Goal: Transaction & Acquisition: Purchase product/service

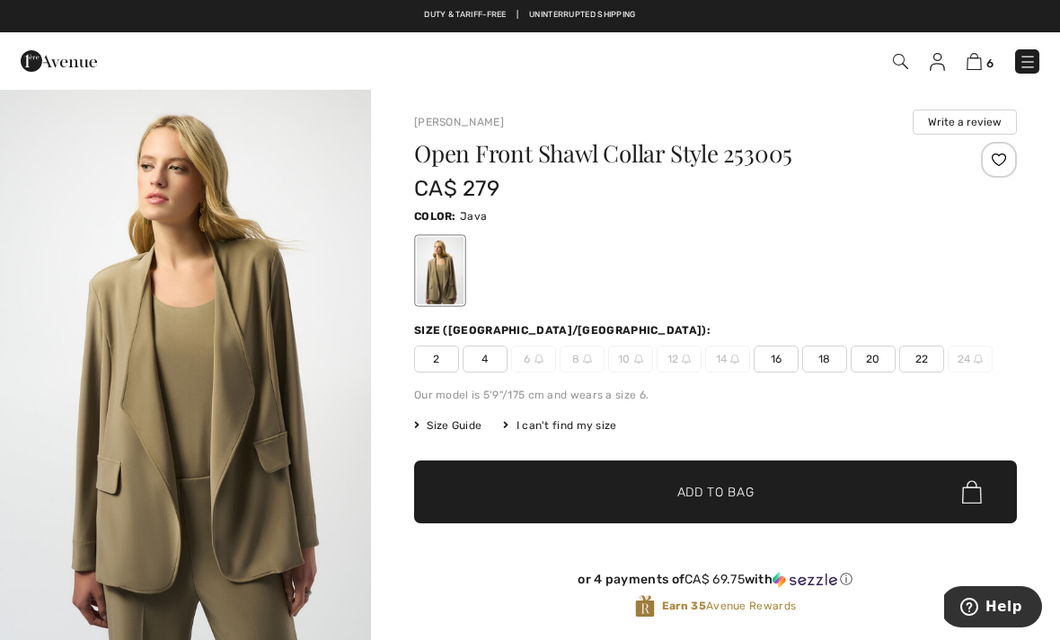
click at [923, 356] on span "22" at bounding box center [921, 359] width 45 height 27
click at [775, 490] on span "✔ Added to Bag Add to Bag" at bounding box center [715, 492] width 603 height 63
click at [905, 114] on div "Joseph Ribkoff Write a review" at bounding box center [715, 122] width 603 height 25
click at [968, 69] on img at bounding box center [974, 61] width 15 height 17
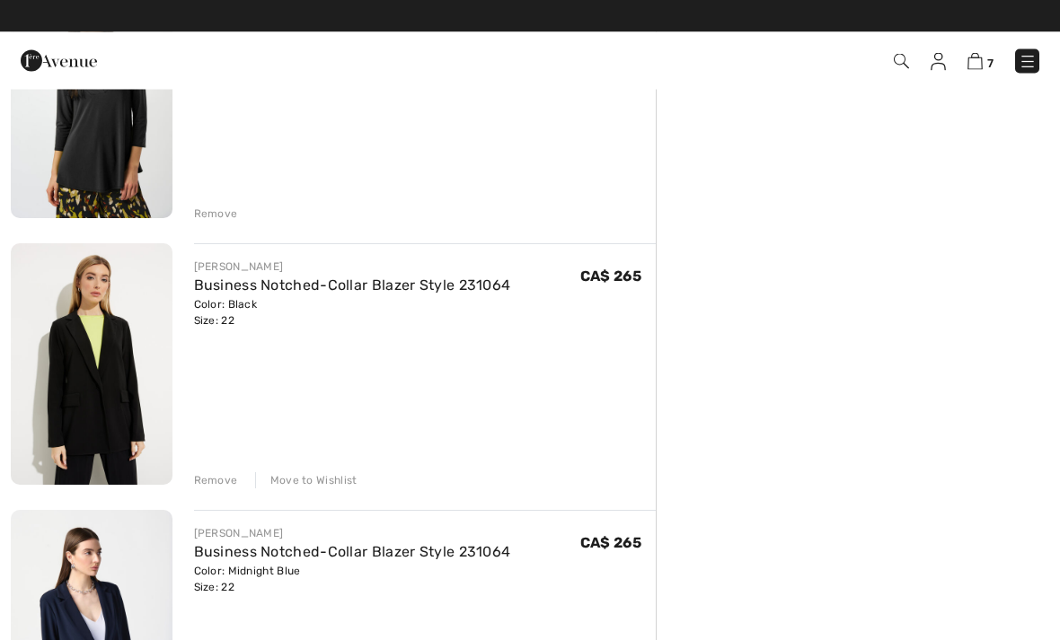
scroll to position [526, 0]
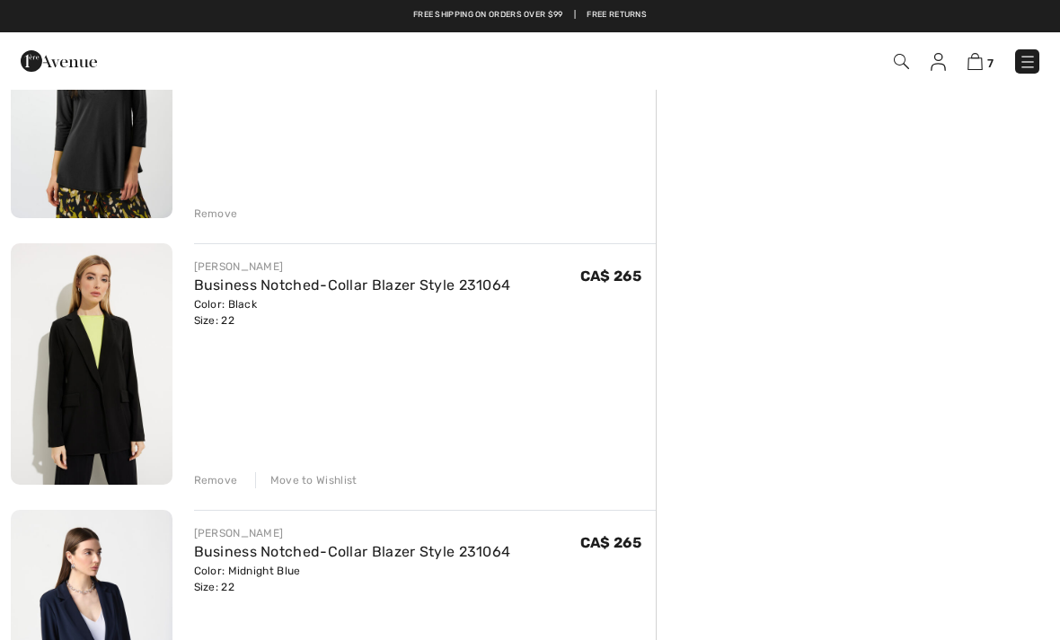
click at [204, 479] on div "Remove" at bounding box center [216, 481] width 44 height 16
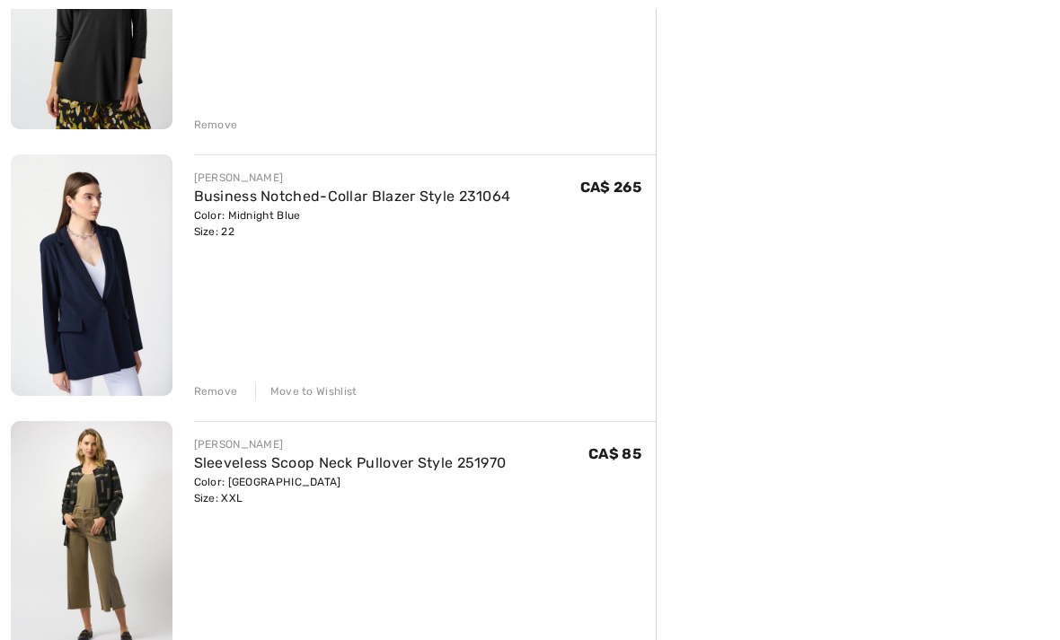
scroll to position [633, 0]
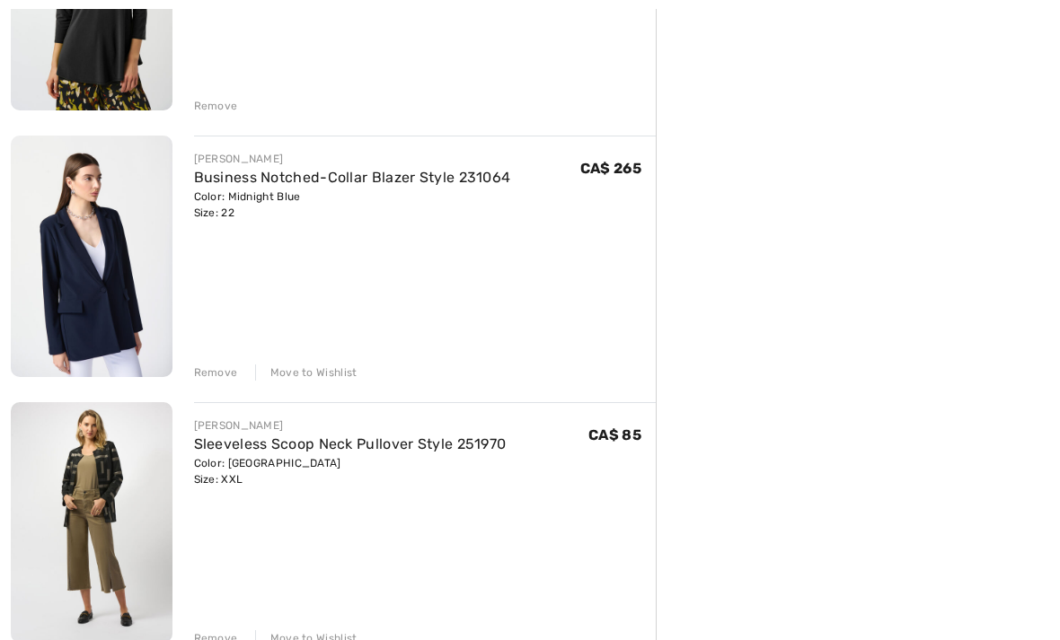
click at [90, 282] on img at bounding box center [92, 257] width 162 height 242
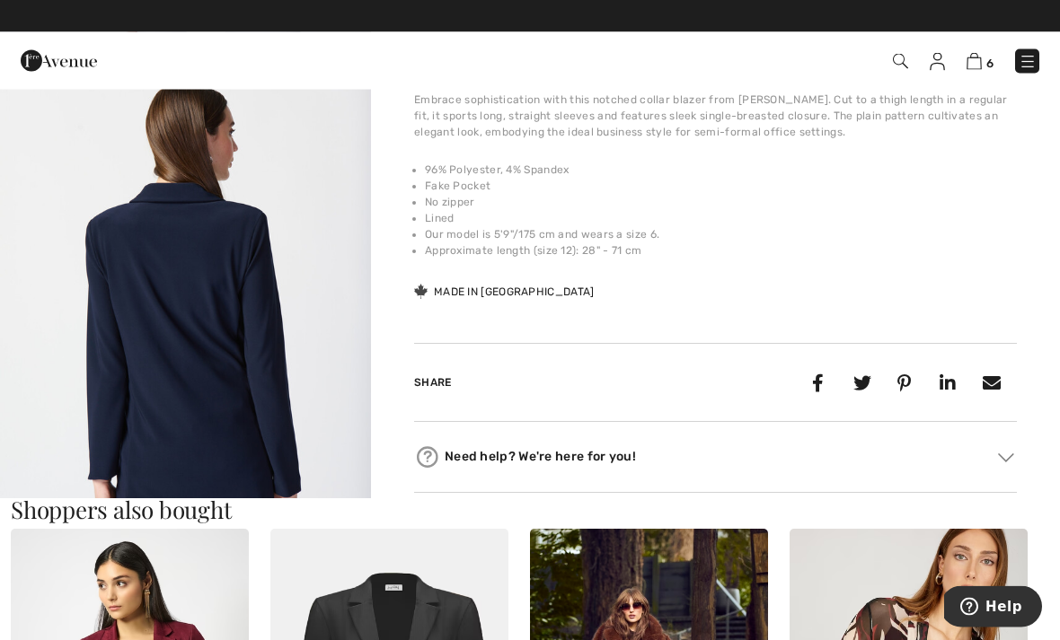
scroll to position [603, 0]
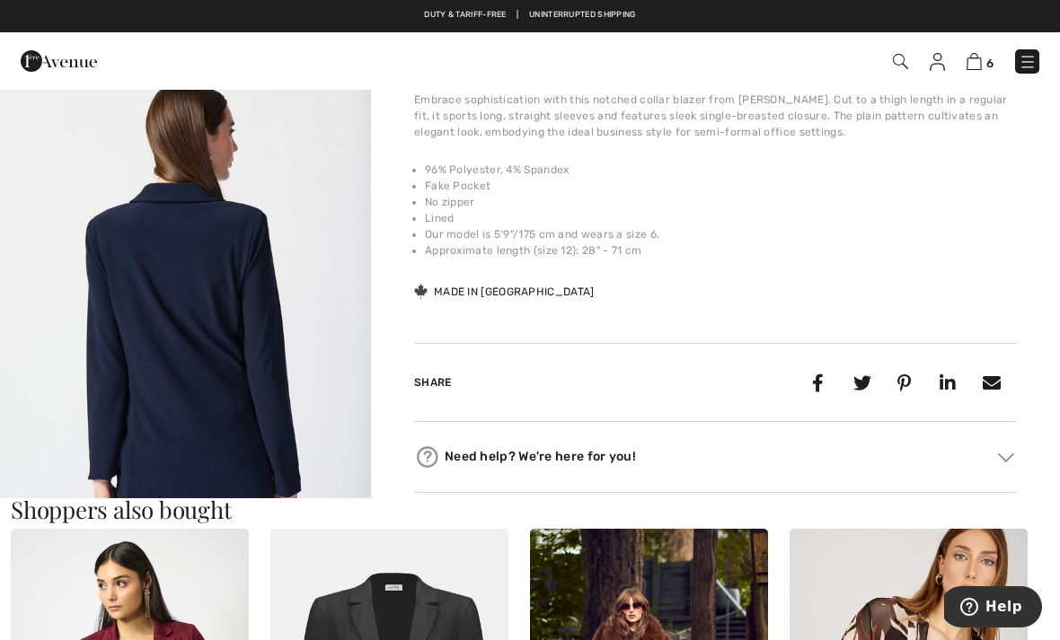
click at [979, 56] on img at bounding box center [974, 61] width 15 height 17
click at [980, 63] on img at bounding box center [974, 61] width 15 height 17
click at [983, 56] on link "6" at bounding box center [980, 61] width 27 height 22
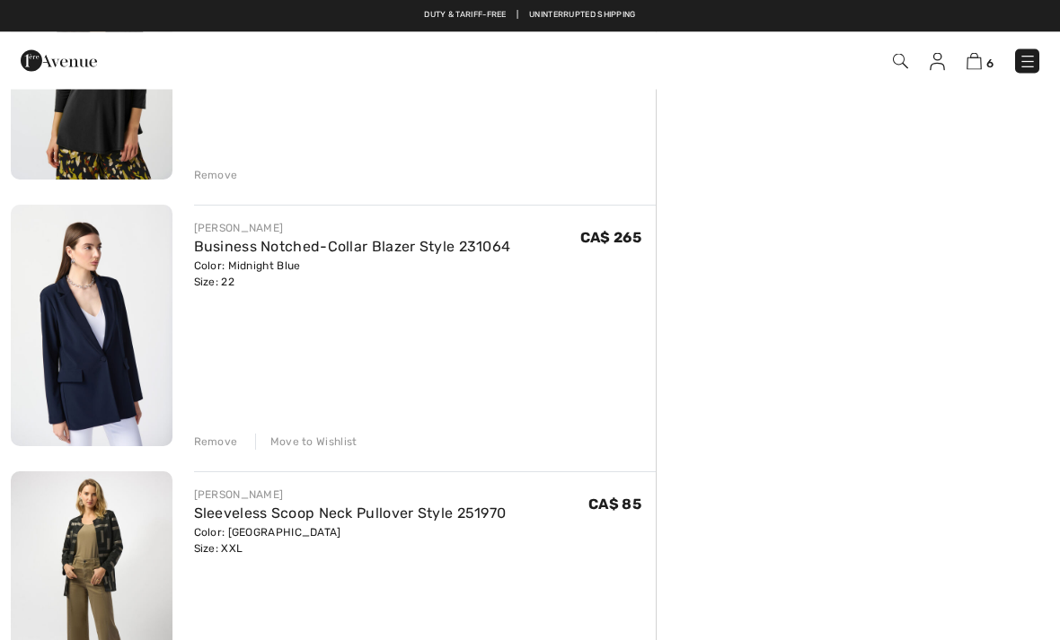
scroll to position [530, 0]
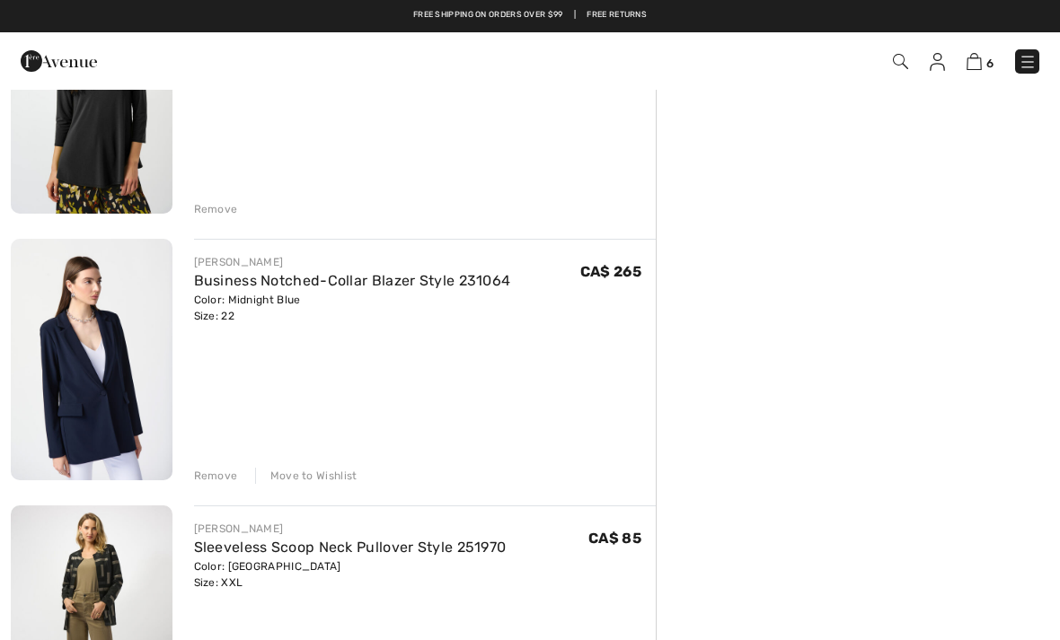
click at [320, 475] on div "Move to Wishlist" at bounding box center [306, 476] width 102 height 16
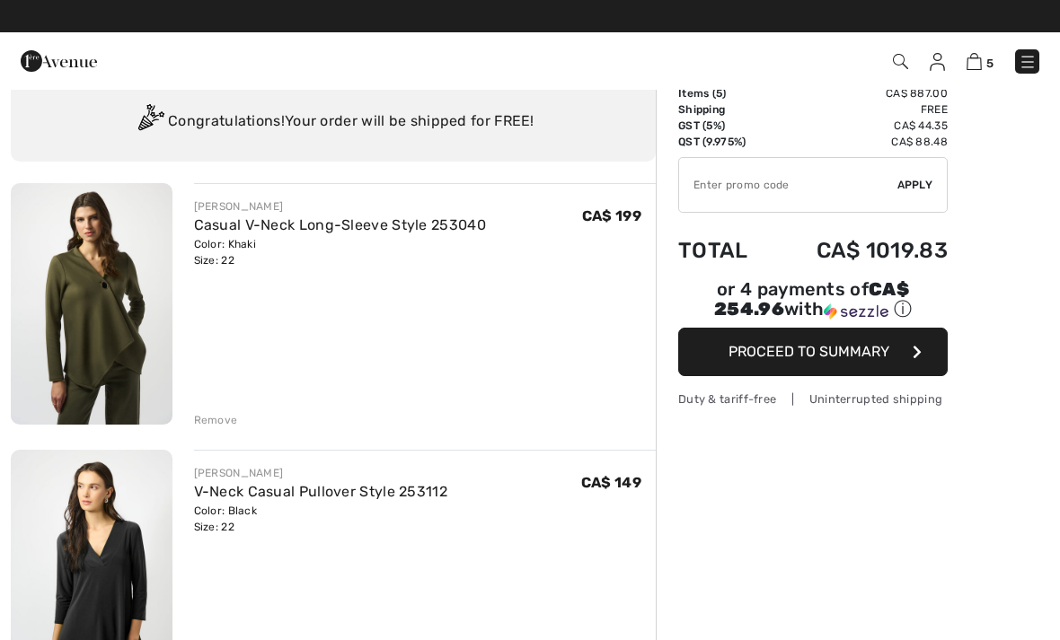
scroll to position [0, 0]
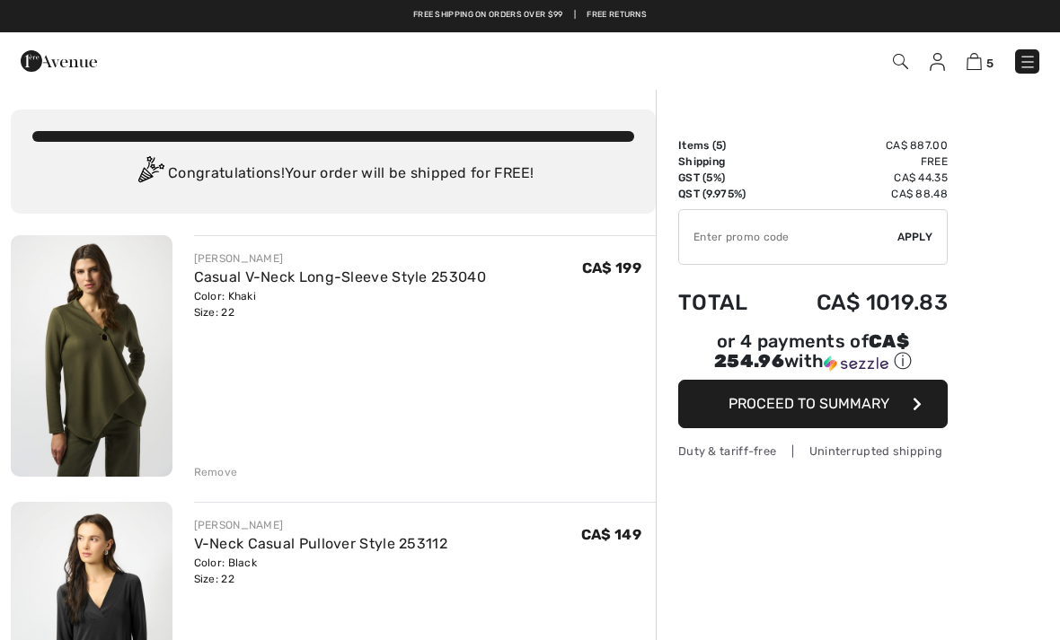
click at [931, 63] on img at bounding box center [937, 62] width 15 height 18
click at [937, 56] on img at bounding box center [937, 62] width 15 height 18
click at [932, 70] on img at bounding box center [937, 62] width 15 height 18
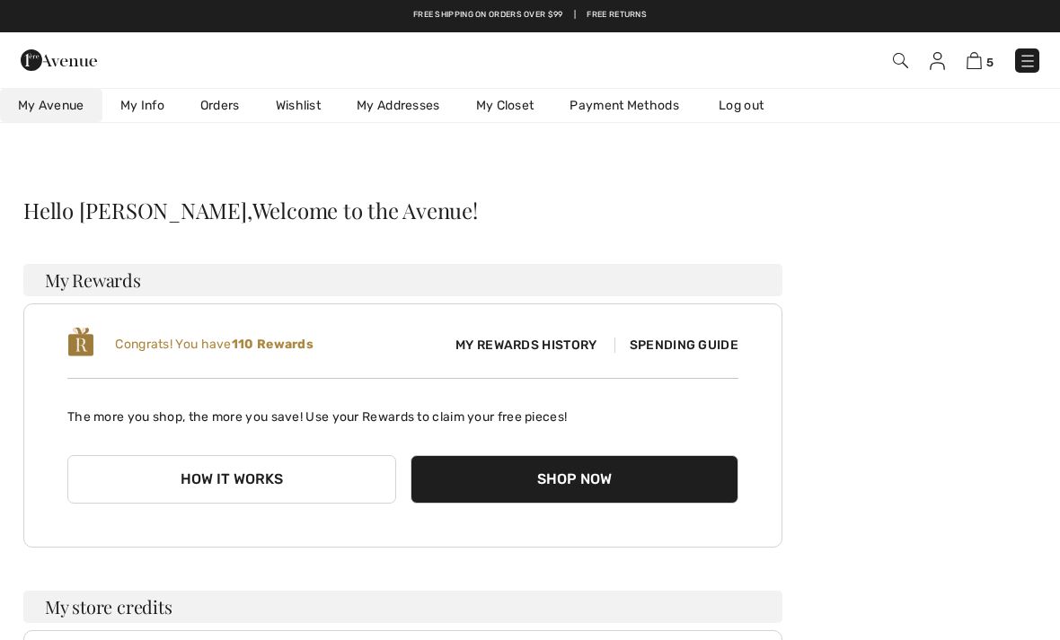
click at [293, 102] on link "Wishlist" at bounding box center [298, 105] width 81 height 33
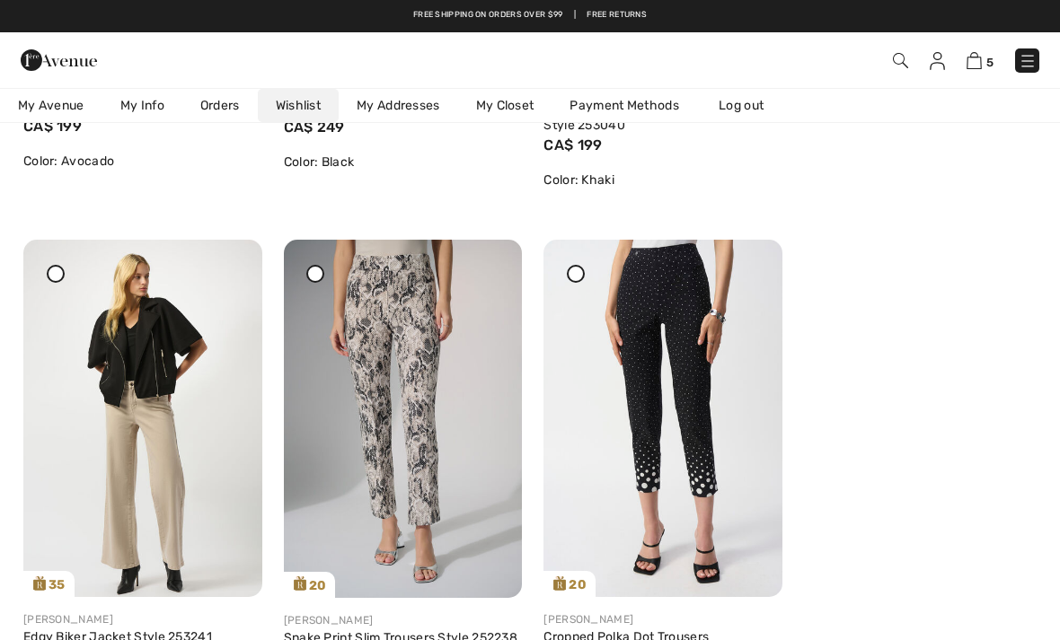
scroll to position [1715, 0]
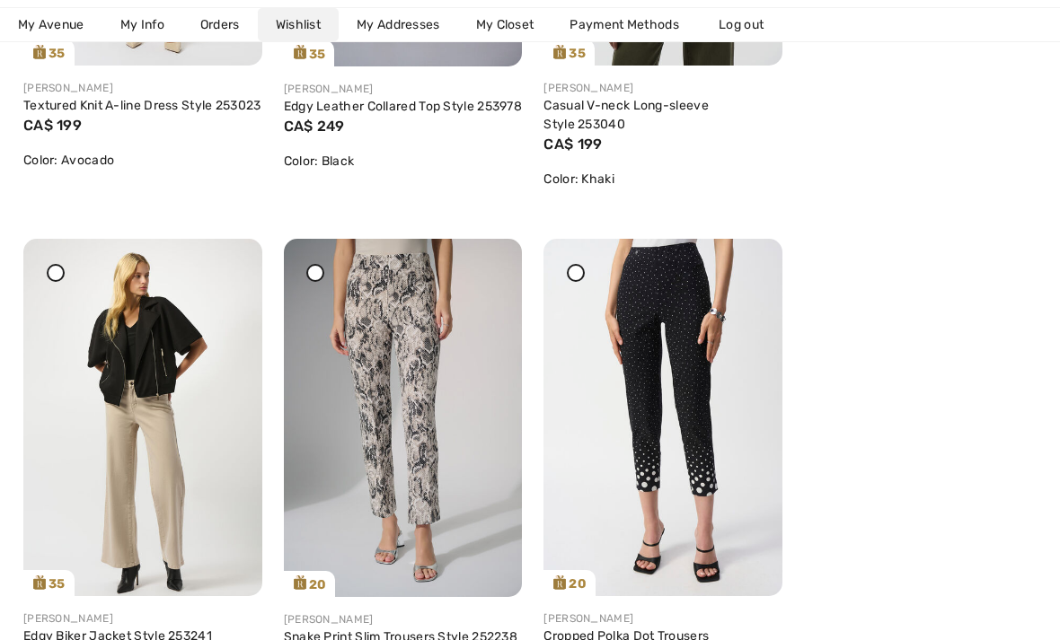
click at [492, 258] on icon at bounding box center [486, 251] width 11 height 13
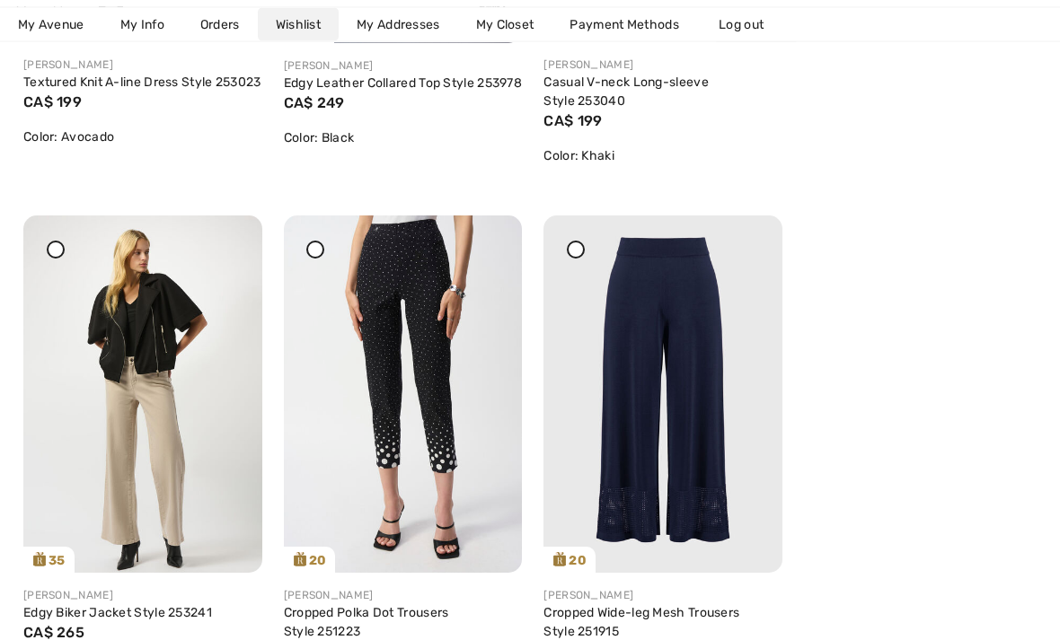
scroll to position [1738, 0]
click at [231, 234] on icon at bounding box center [227, 228] width 11 height 13
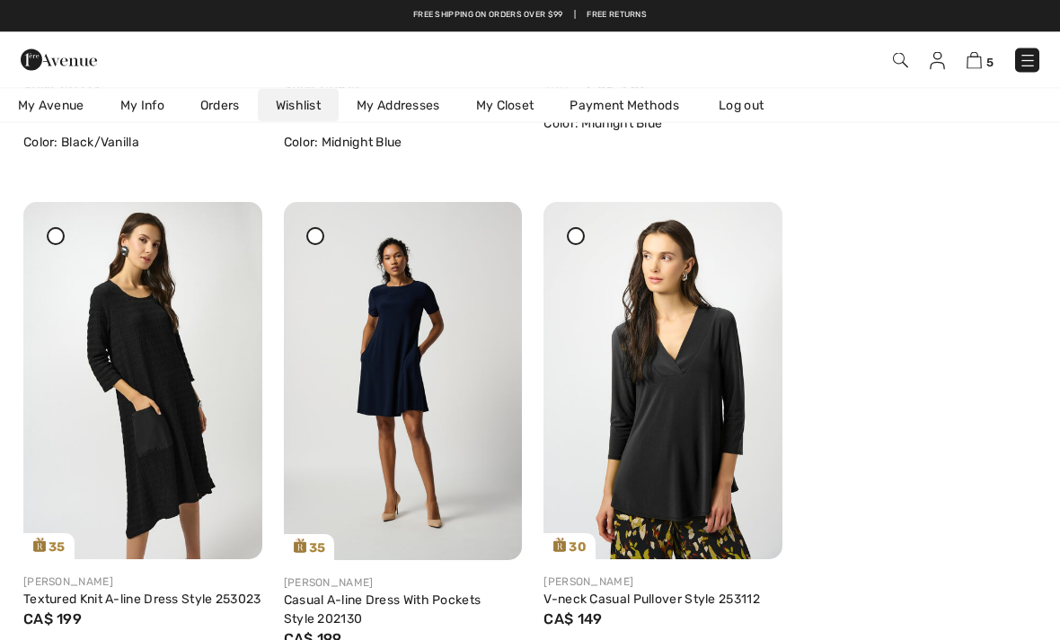
scroll to position [2283, 0]
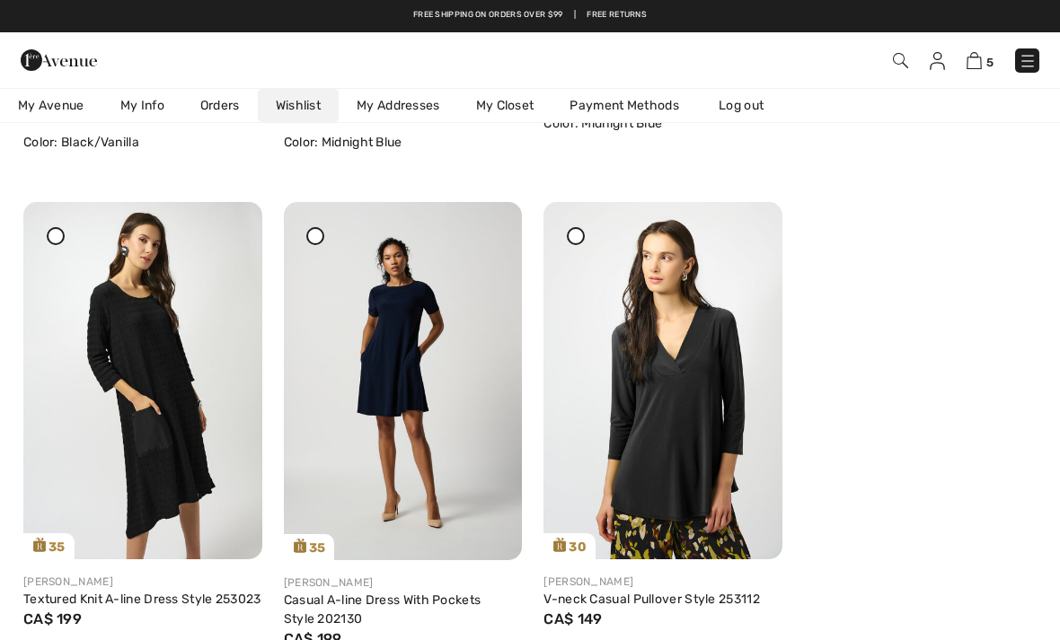
click at [314, 238] on icon at bounding box center [315, 235] width 7 height 7
click at [491, 227] on div at bounding box center [486, 214] width 25 height 25
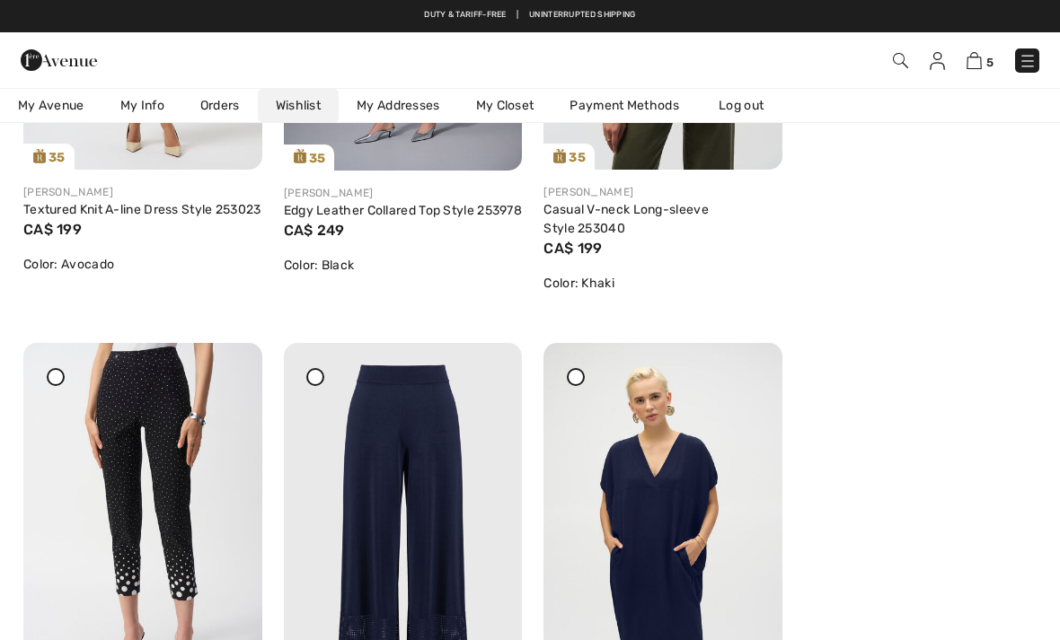
scroll to position [1600, 0]
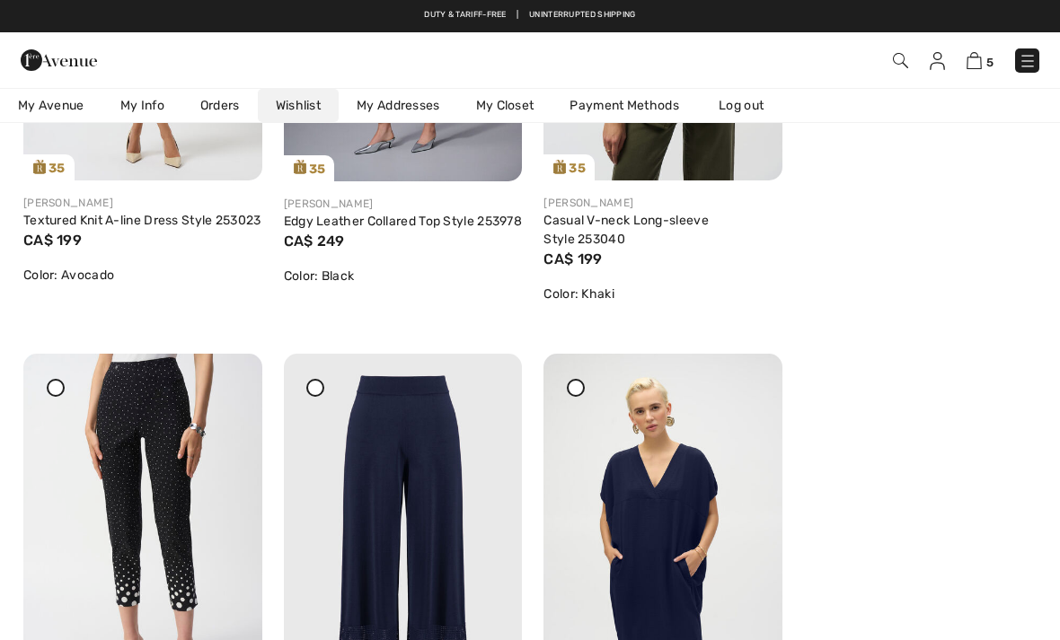
click at [241, 391] on img at bounding box center [142, 533] width 239 height 358
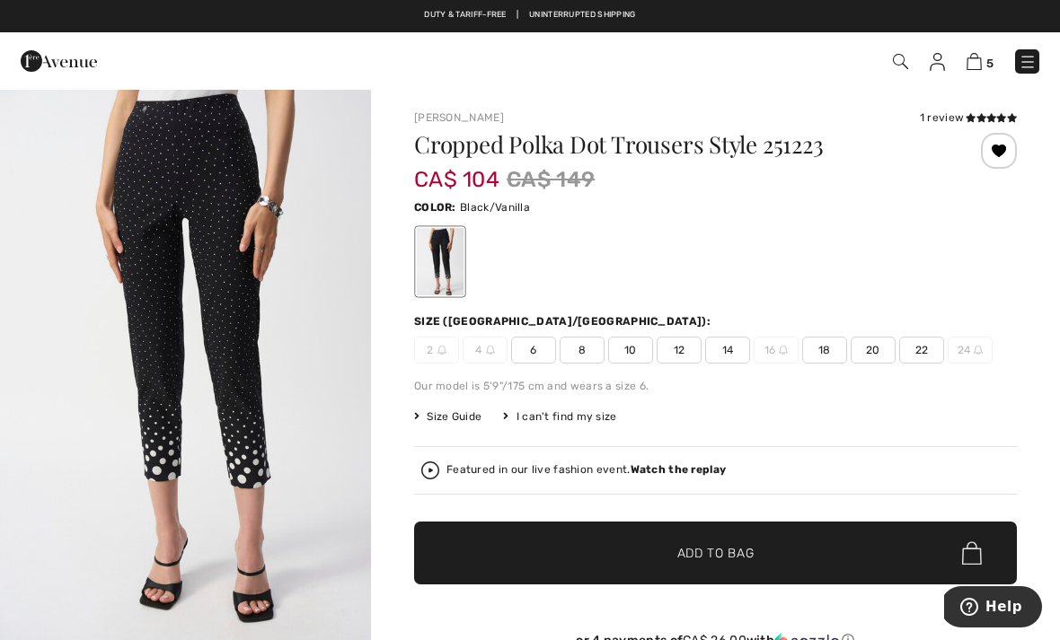
click at [941, 68] on img at bounding box center [937, 62] width 15 height 18
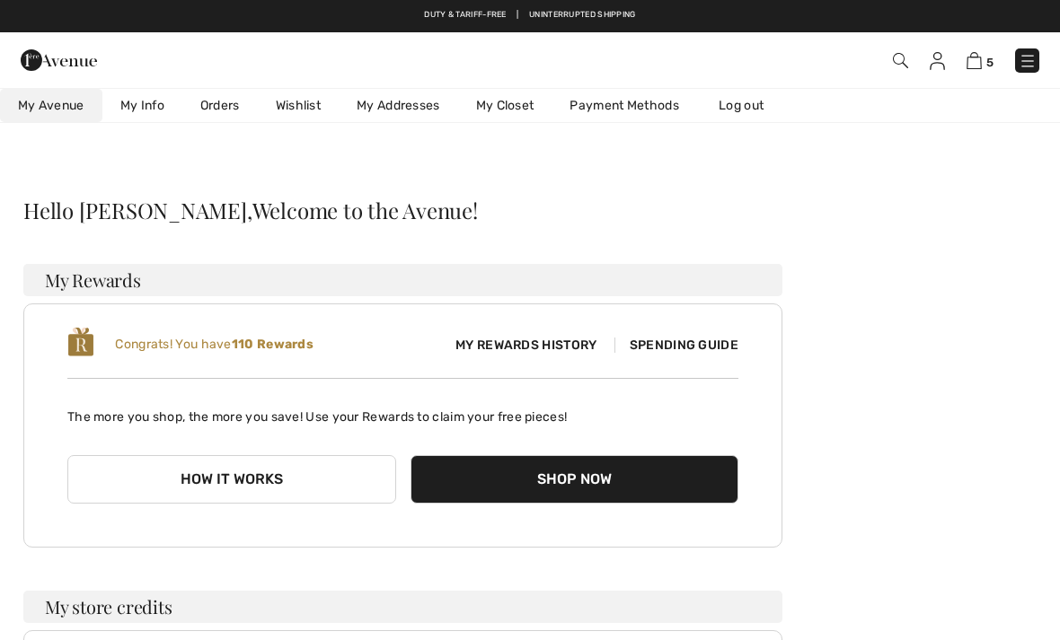
click at [303, 118] on link "Wishlist" at bounding box center [298, 105] width 81 height 33
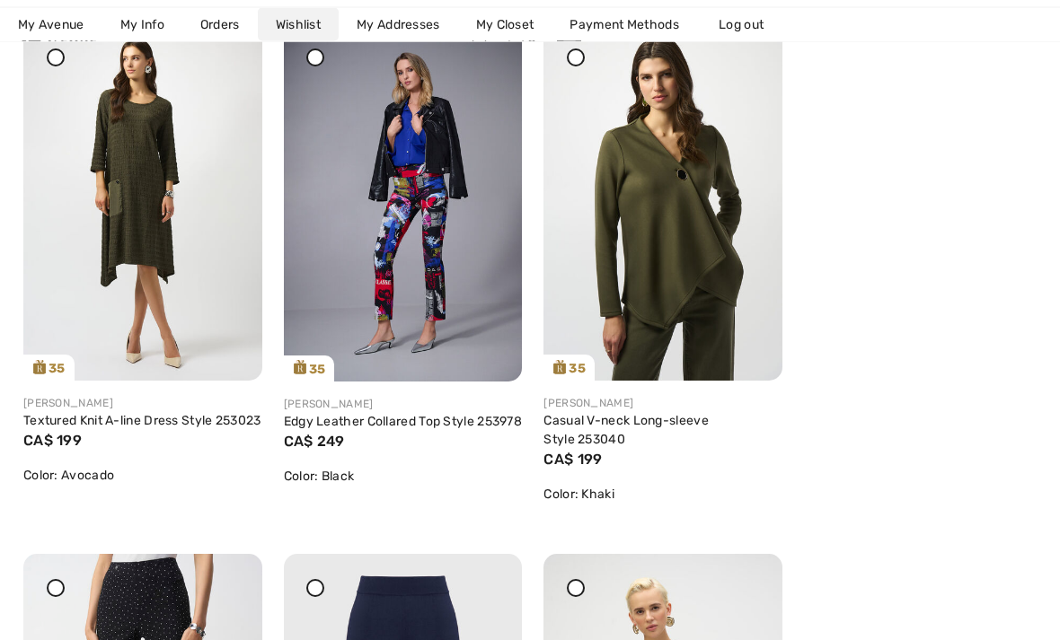
scroll to position [1400, 0]
click at [488, 42] on icon at bounding box center [486, 36] width 11 height 13
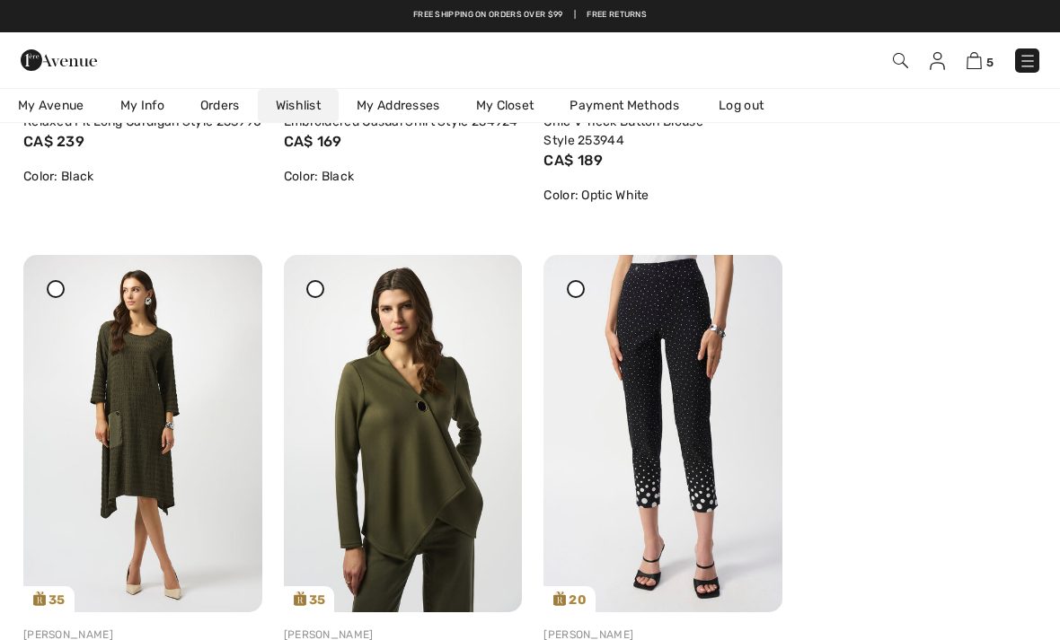
scroll to position [1153, 0]
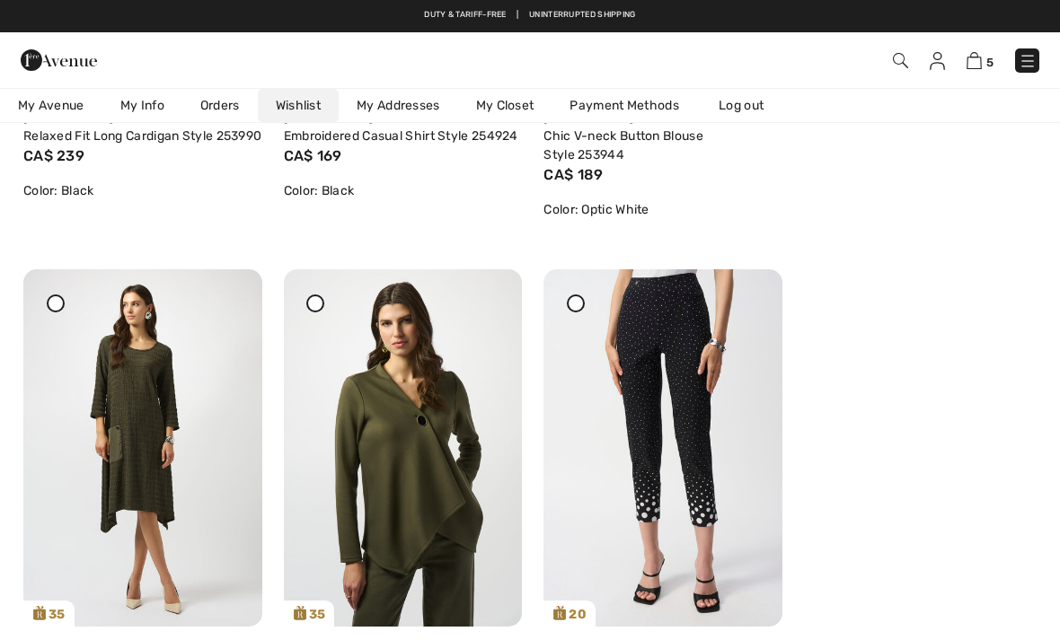
click at [760, 297] on img at bounding box center [662, 448] width 239 height 358
click at [732, 299] on img at bounding box center [662, 448] width 239 height 358
click at [733, 302] on img at bounding box center [662, 448] width 239 height 358
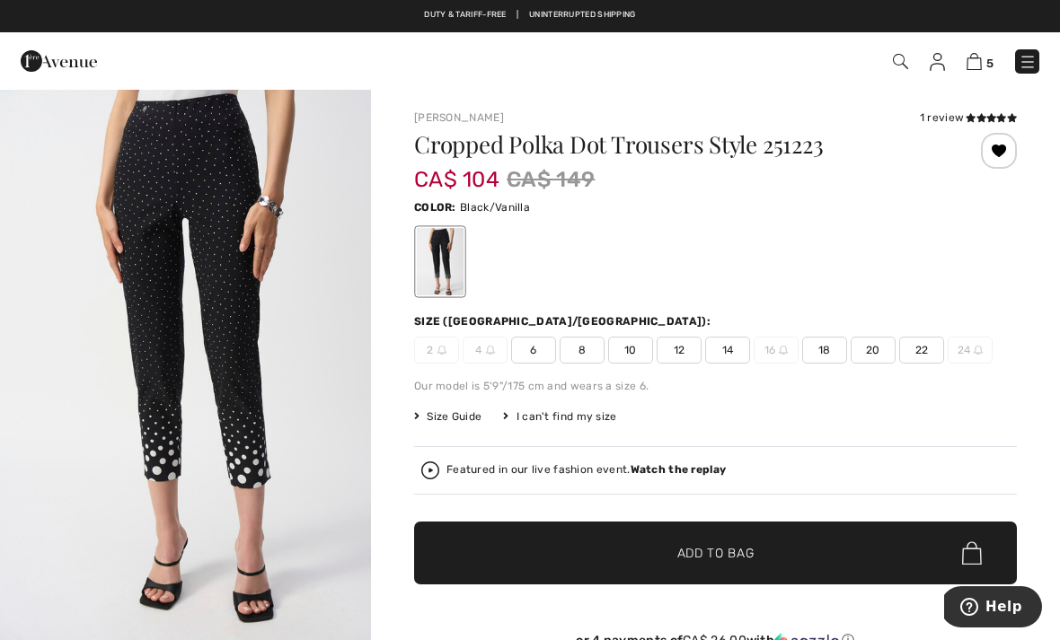
click at [861, 301] on div "Cropped Polka Dot Trousers Style 251223 CA$ 104 CA$ 149 Color: Black/Vanilla Si…" at bounding box center [715, 421] width 603 height 576
click at [862, 307] on div "Cropped Polka Dot Trousers Style 251223 CA$ 104 CA$ 149 Color: Black/Vanilla Si…" at bounding box center [715, 421] width 603 height 576
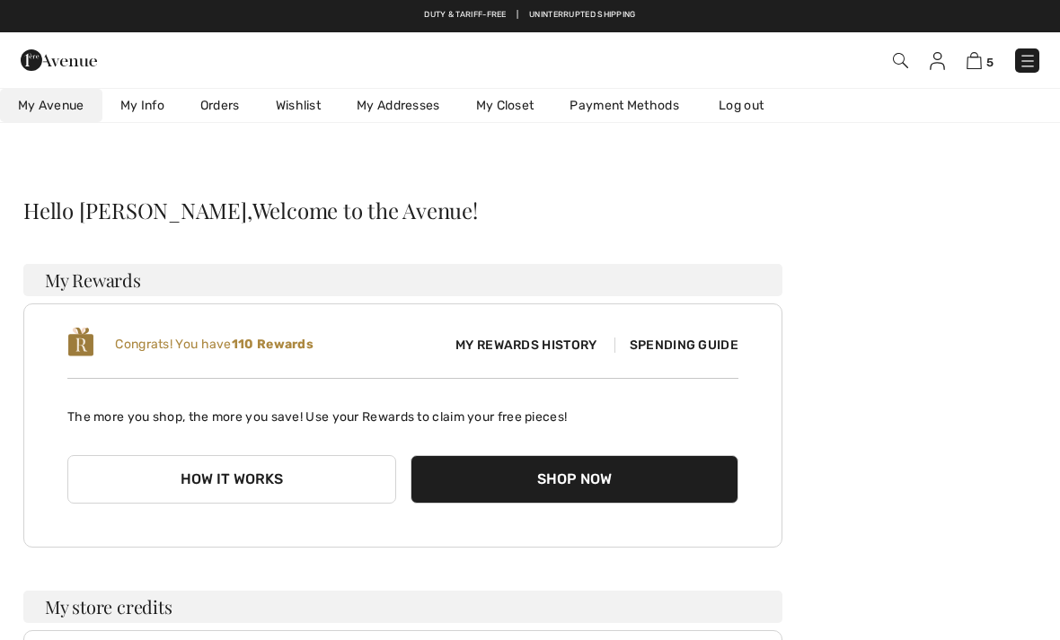
click at [293, 104] on link "Wishlist" at bounding box center [298, 105] width 81 height 33
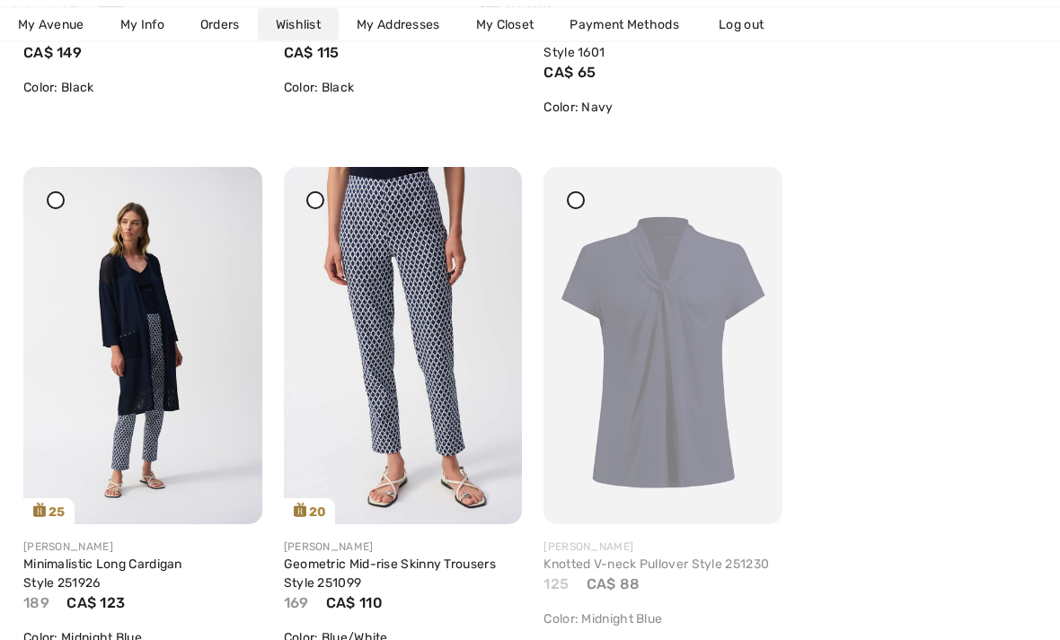
scroll to position [2850, 0]
click at [137, 360] on img at bounding box center [142, 345] width 239 height 358
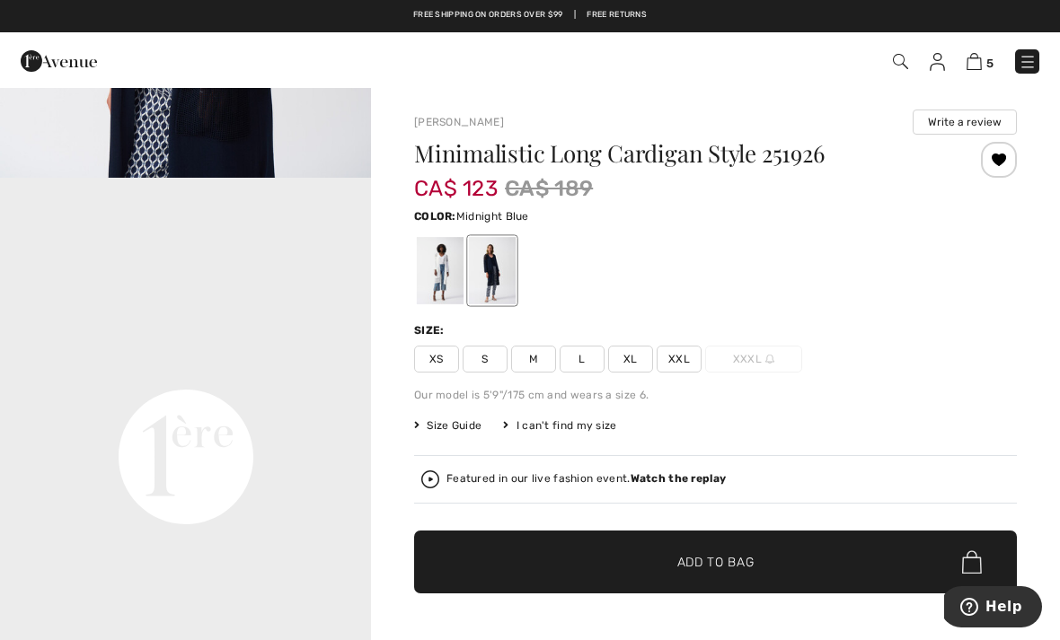
scroll to position [1020, 0]
click at [937, 57] on img at bounding box center [937, 62] width 15 height 18
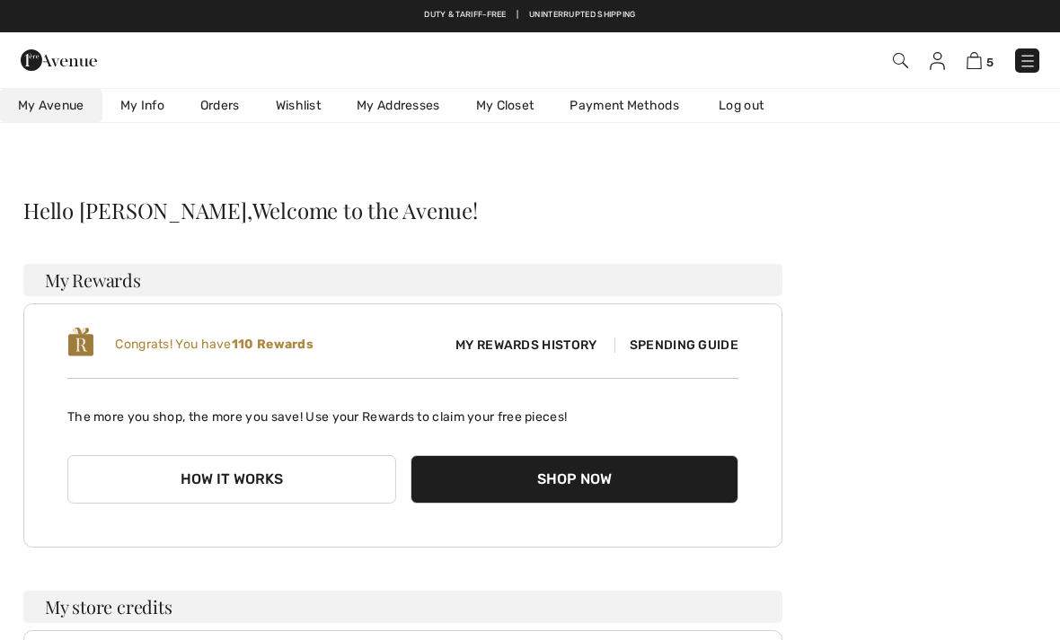
click at [306, 108] on link "Wishlist" at bounding box center [298, 105] width 81 height 33
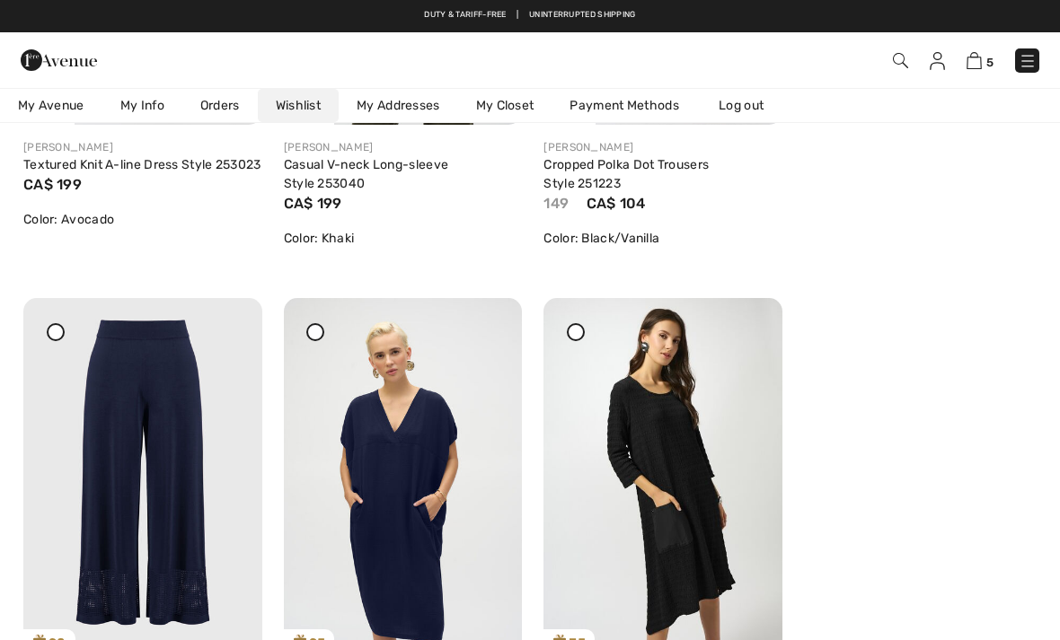
scroll to position [1655, 0]
click at [745, 320] on img at bounding box center [662, 478] width 239 height 358
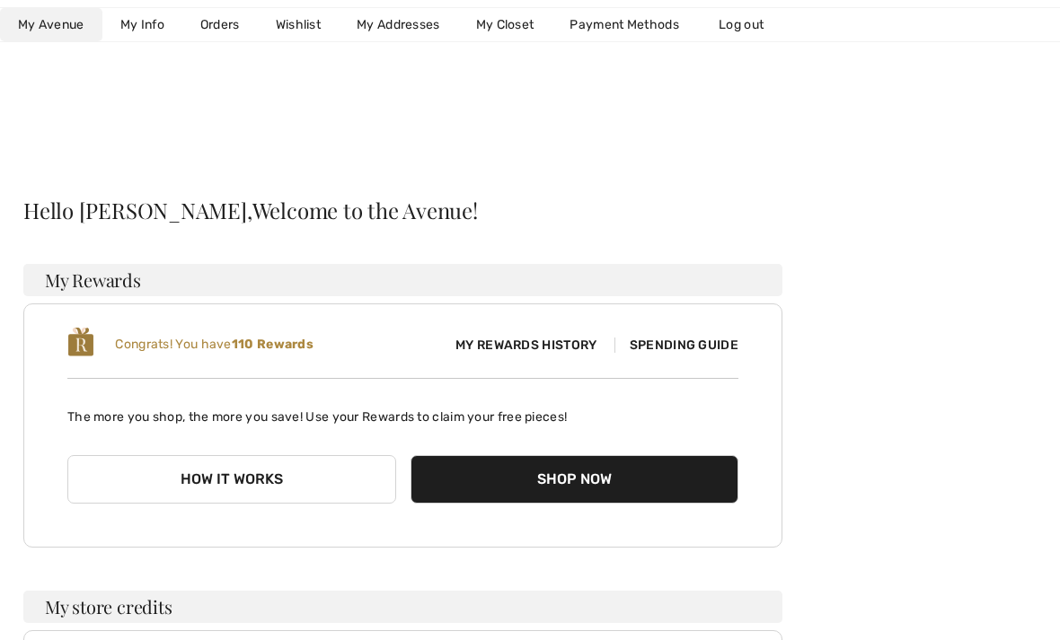
scroll to position [518, 0]
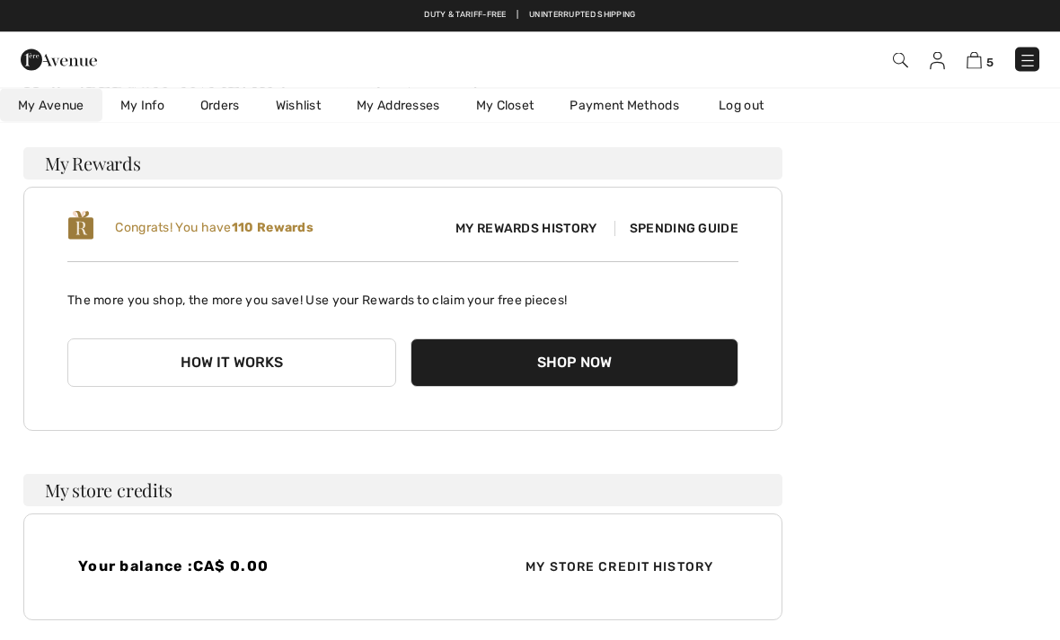
click at [299, 102] on link "Wishlist" at bounding box center [298, 105] width 81 height 33
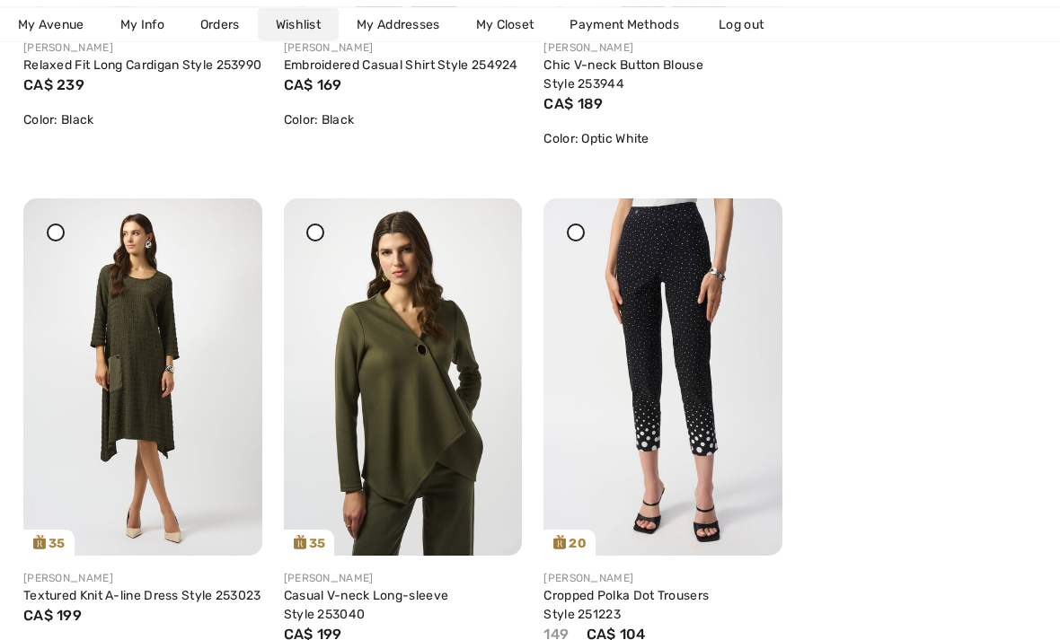
scroll to position [1224, 0]
click at [736, 220] on img at bounding box center [662, 378] width 239 height 358
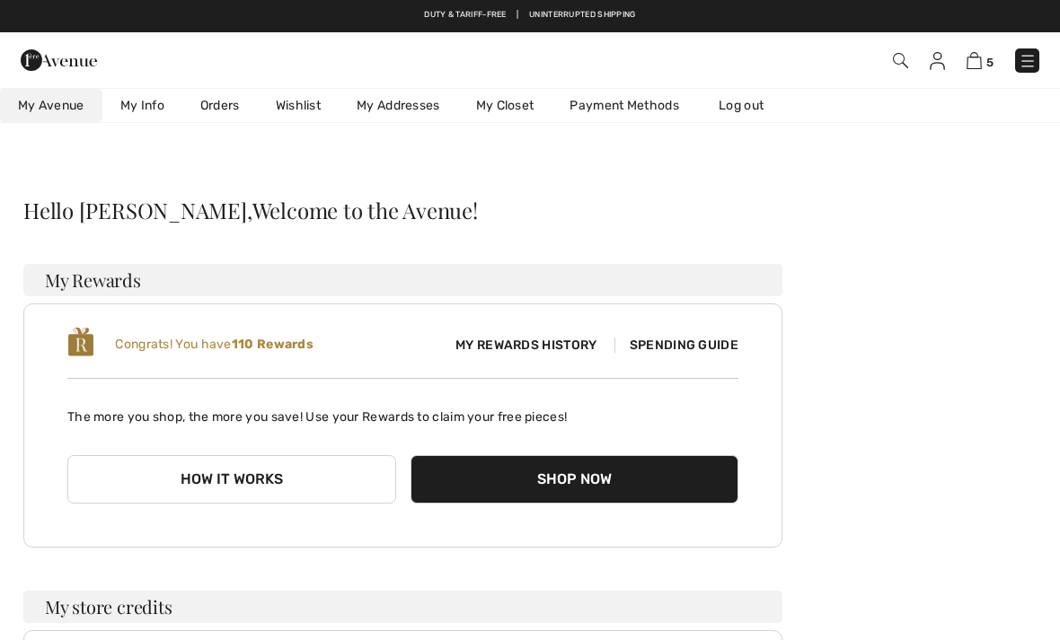
click at [305, 99] on link "Wishlist" at bounding box center [298, 105] width 81 height 33
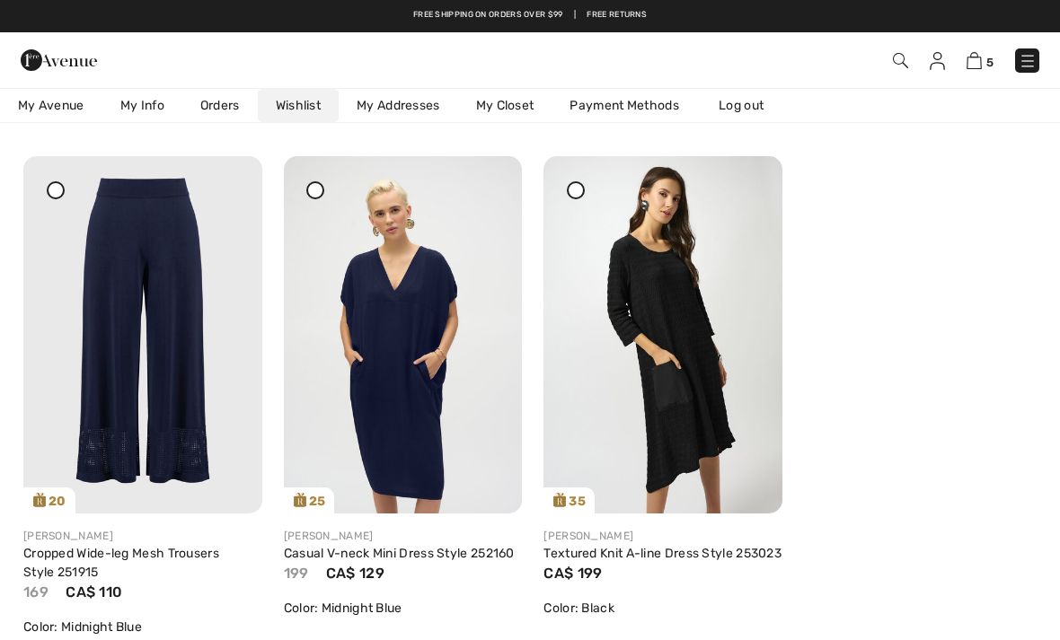
scroll to position [1797, 0]
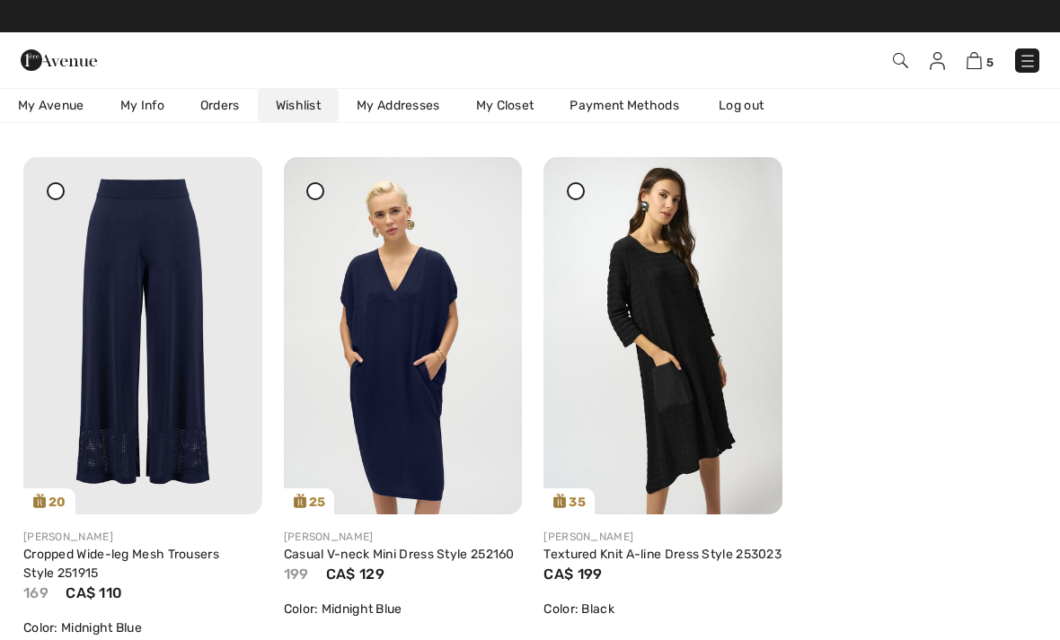
click at [487, 176] on icon at bounding box center [486, 169] width 11 height 13
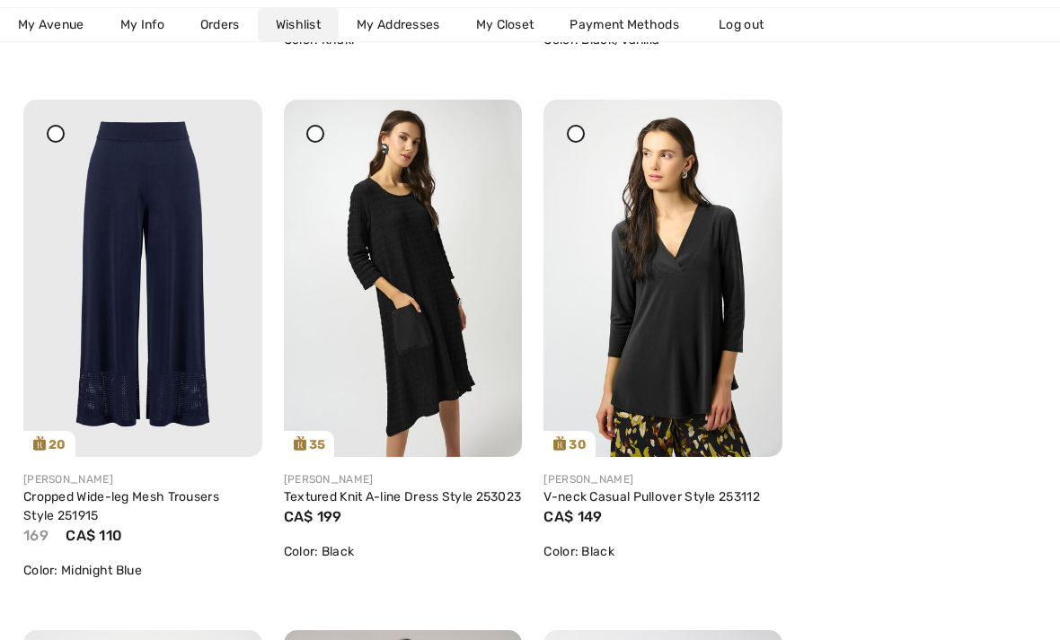
click at [486, 125] on div at bounding box center [486, 112] width 25 height 25
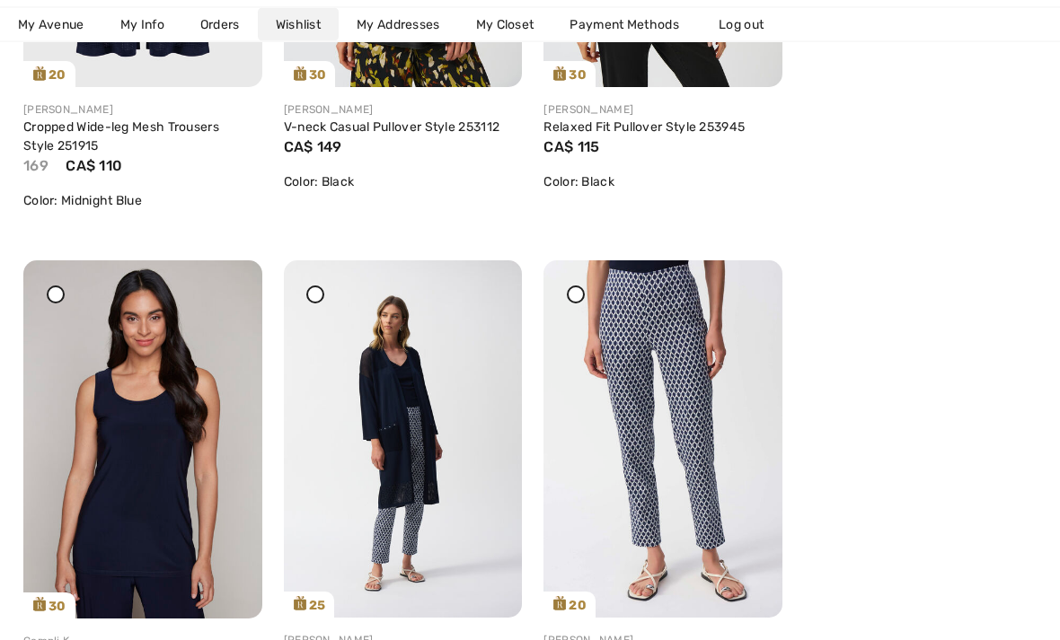
scroll to position [2224, 0]
click at [489, 279] on icon at bounding box center [486, 273] width 11 height 13
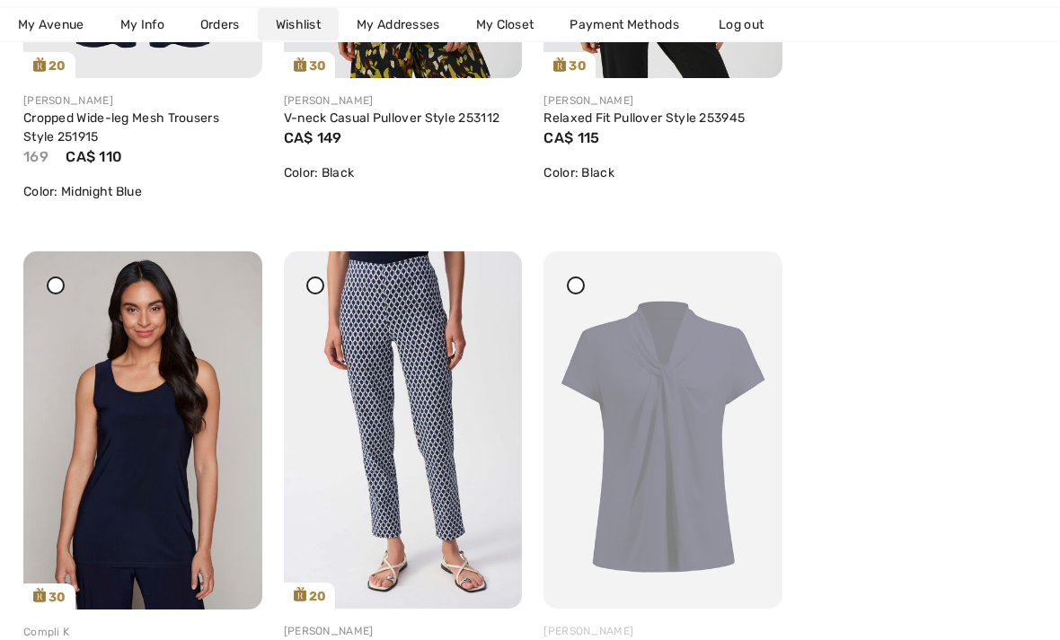
scroll to position [2236, 0]
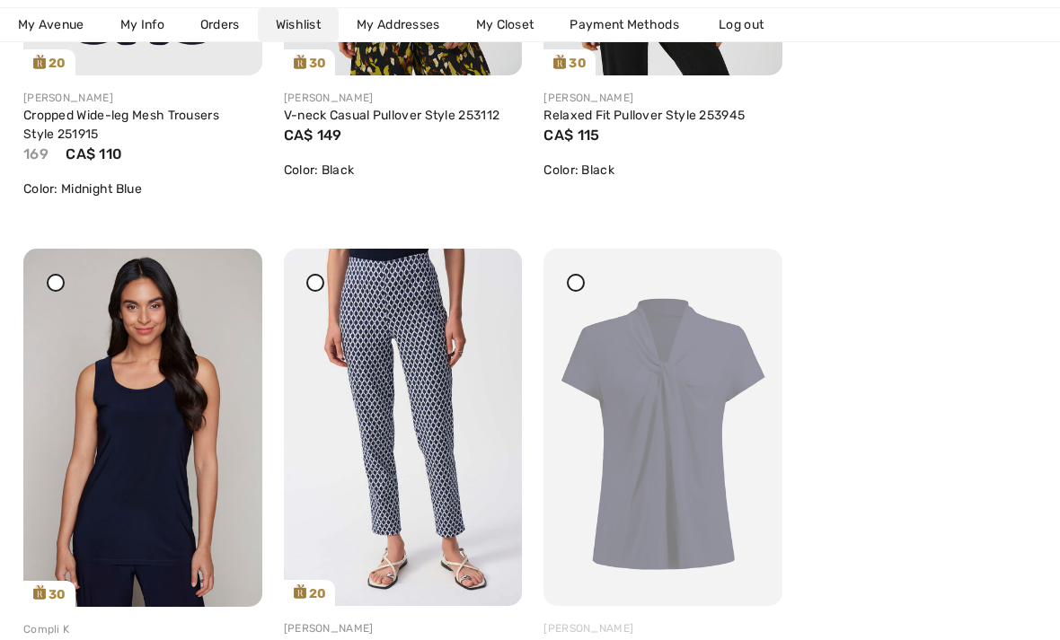
click at [738, 270] on img at bounding box center [662, 428] width 239 height 358
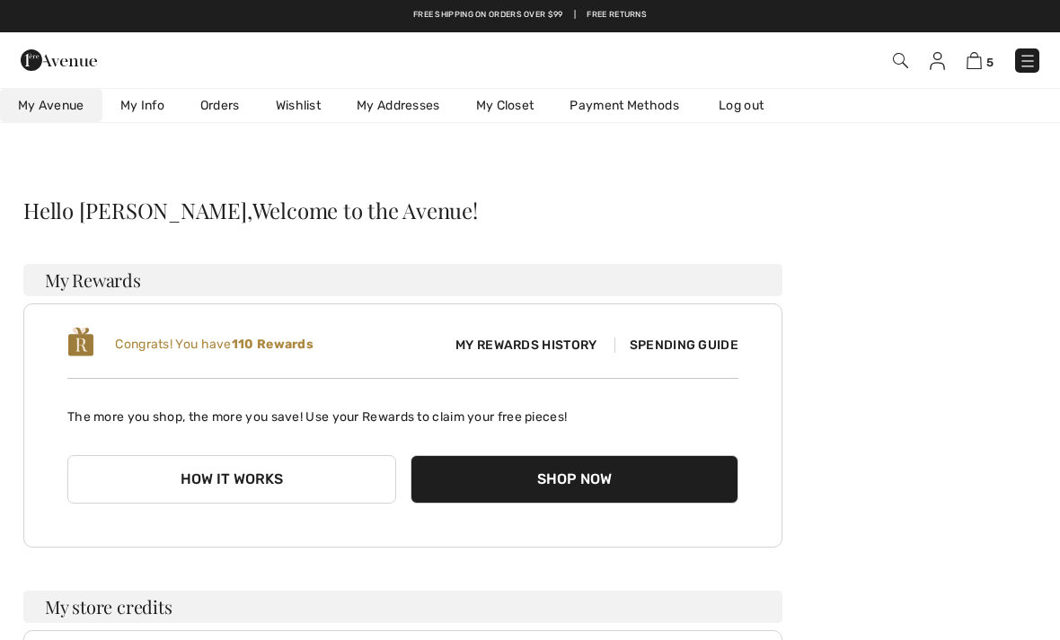
click at [301, 105] on link "Wishlist" at bounding box center [298, 105] width 81 height 33
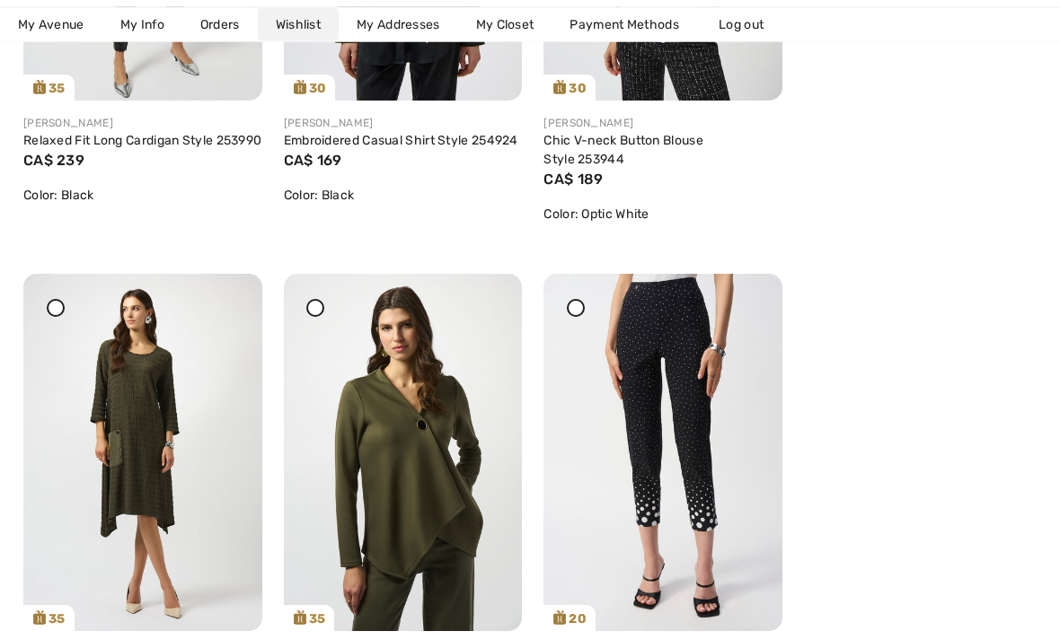
scroll to position [1282, 0]
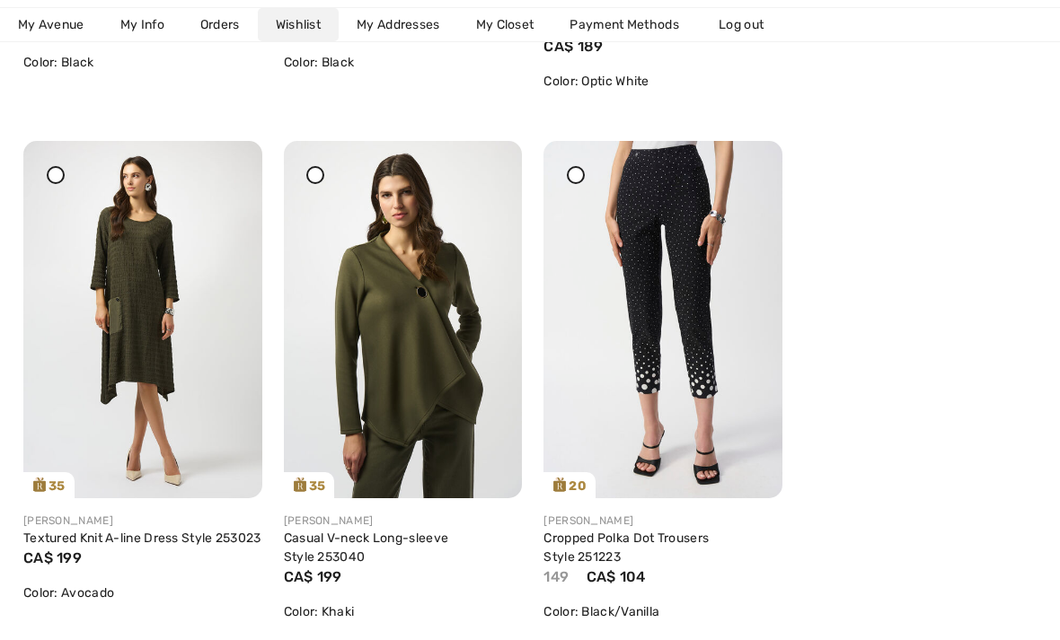
click at [749, 160] on icon at bounding box center [747, 153] width 11 height 13
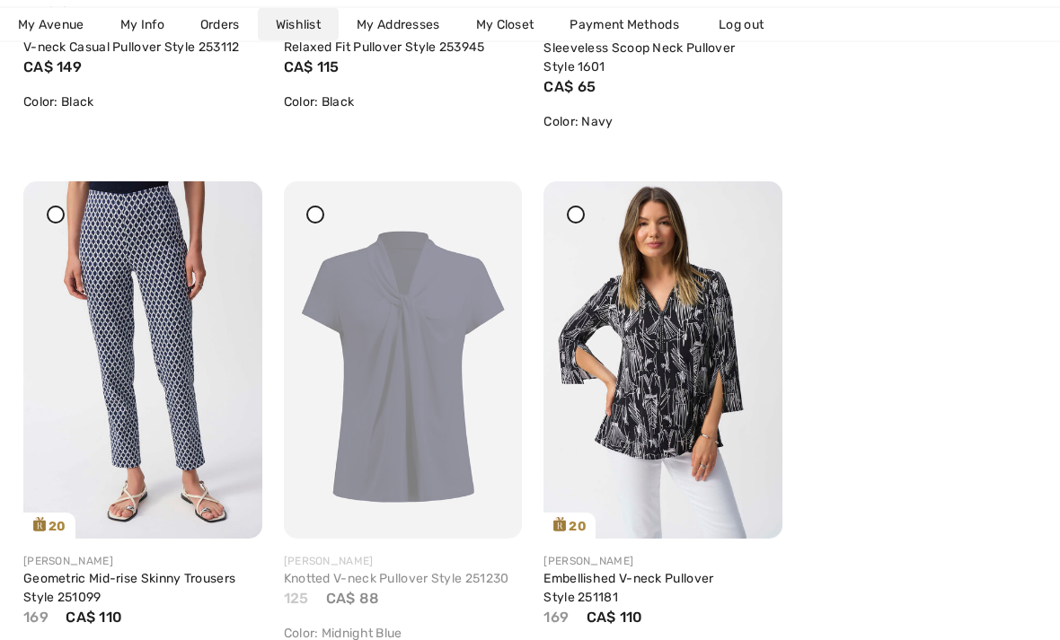
scroll to position [2308, 0]
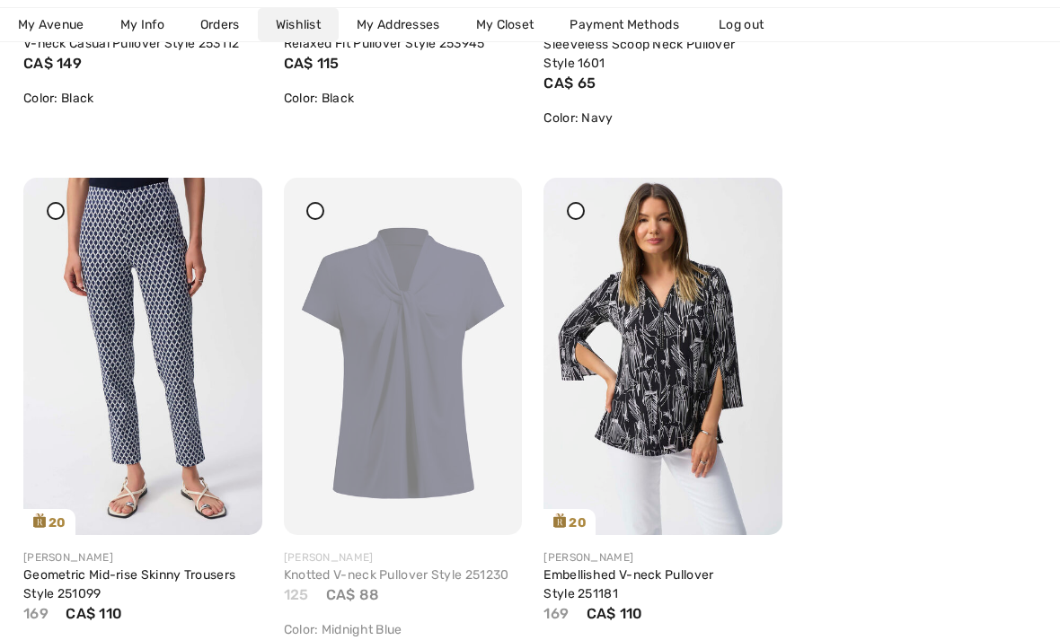
click at [488, 197] on img at bounding box center [403, 357] width 239 height 358
click at [484, 184] on icon at bounding box center [486, 190] width 11 height 13
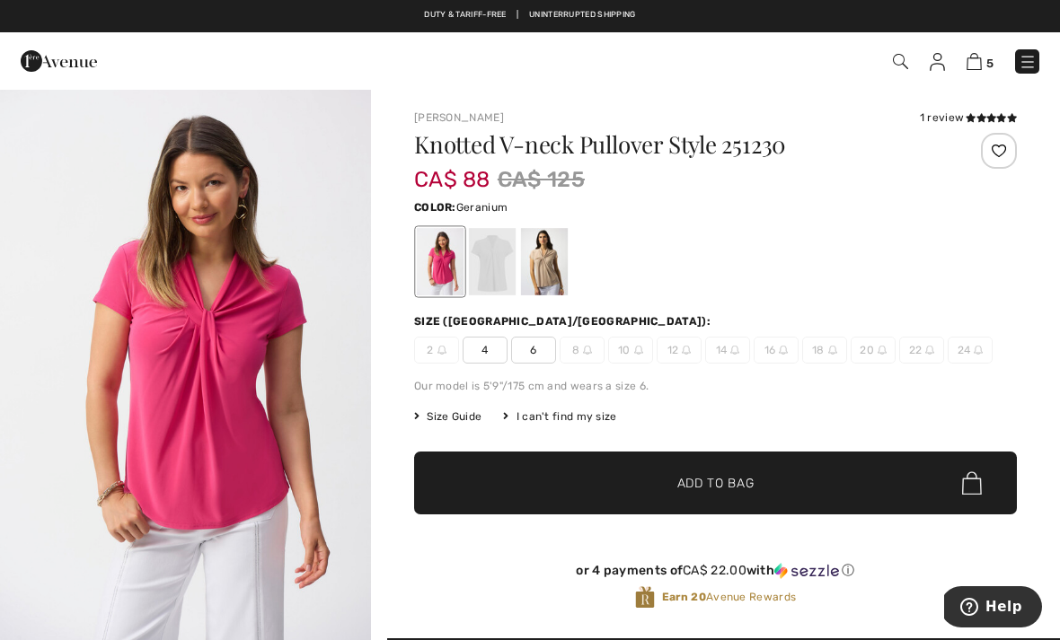
click at [938, 59] on img at bounding box center [937, 62] width 15 height 18
click at [937, 64] on img at bounding box center [937, 62] width 15 height 18
click at [936, 57] on img at bounding box center [937, 62] width 15 height 18
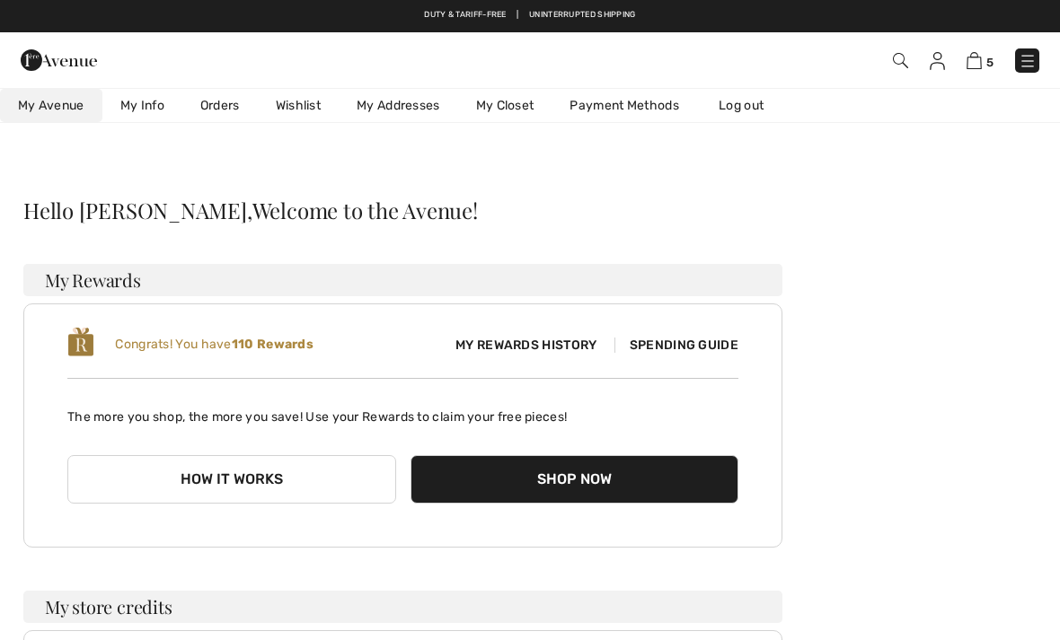
click at [291, 108] on link "Wishlist" at bounding box center [298, 105] width 81 height 33
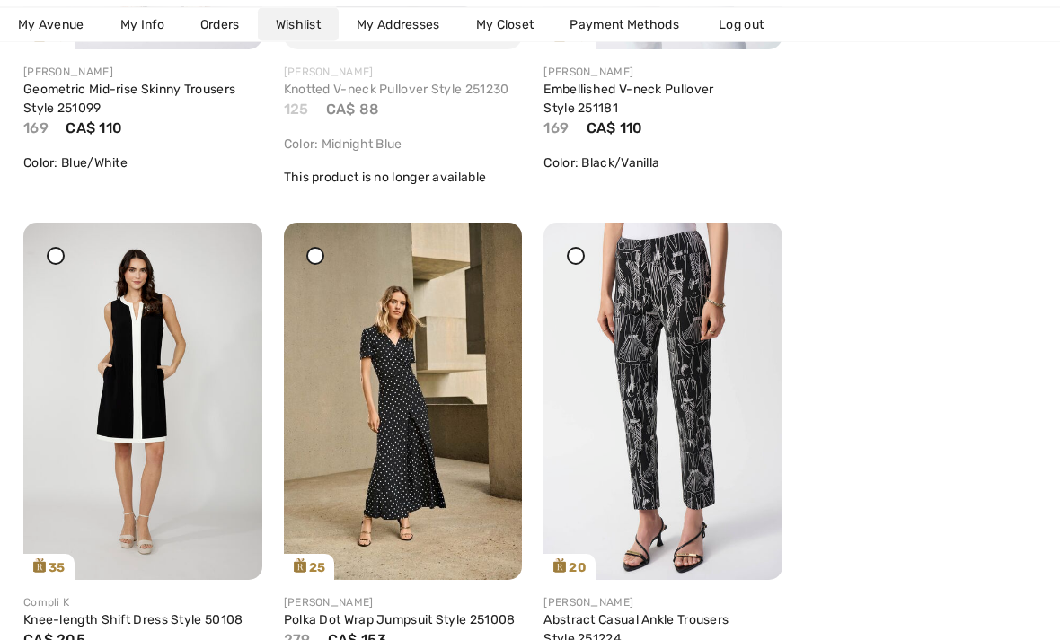
scroll to position [2908, 0]
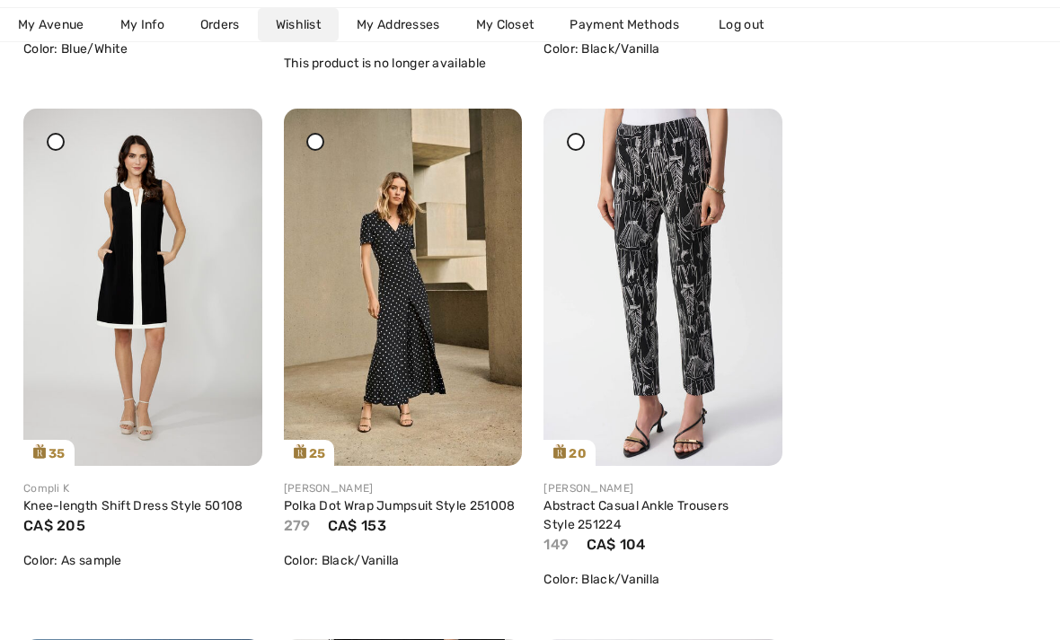
click at [747, 128] on icon at bounding box center [747, 121] width 11 height 13
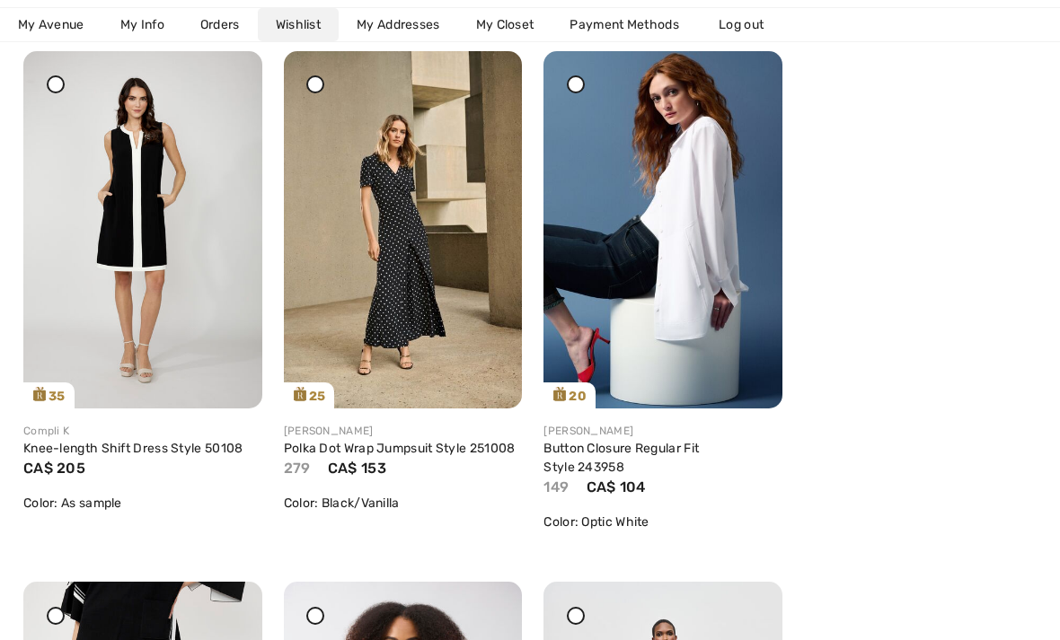
click at [419, 279] on img at bounding box center [403, 230] width 239 height 358
click at [393, 219] on img at bounding box center [403, 230] width 239 height 358
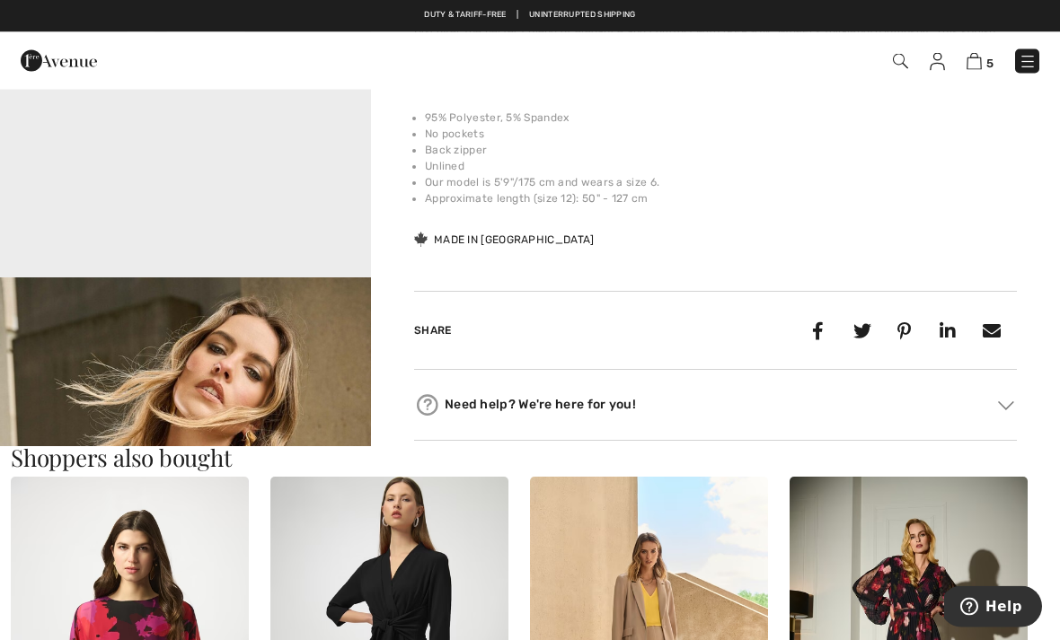
scroll to position [820, 0]
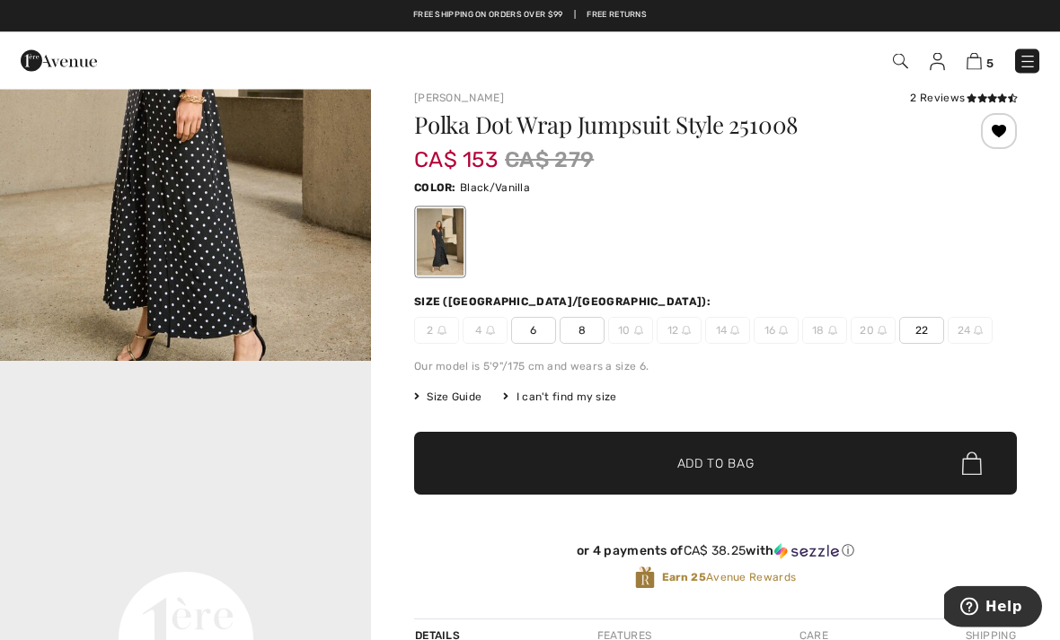
scroll to position [0, 0]
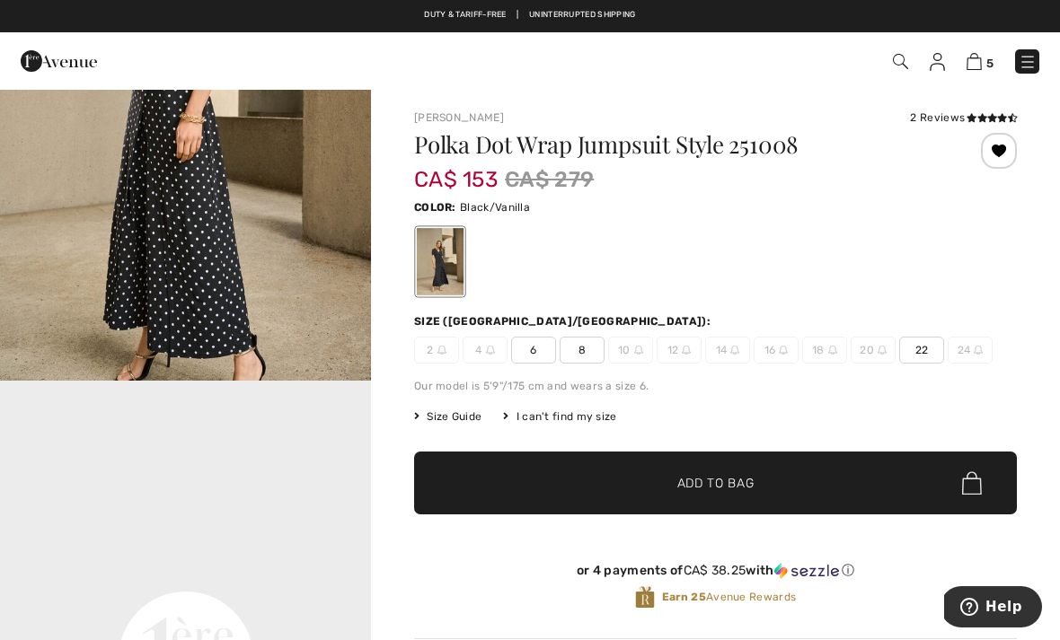
click at [810, 483] on span "✔ Added to Bag Add to Bag" at bounding box center [715, 483] width 603 height 63
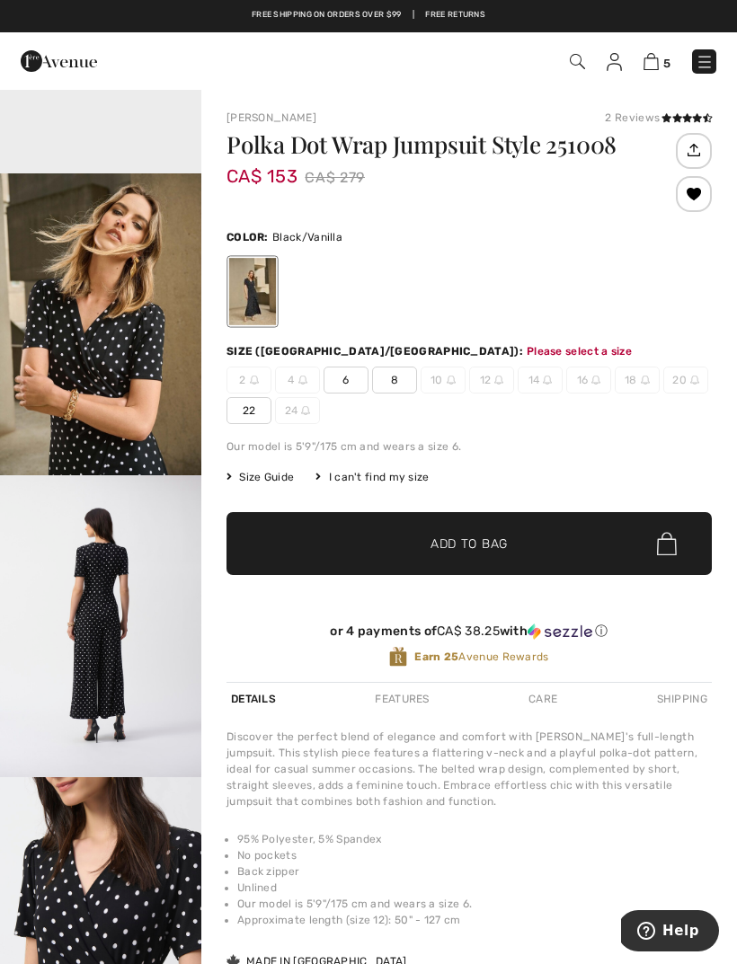
click at [254, 406] on span "22" at bounding box center [248, 410] width 45 height 27
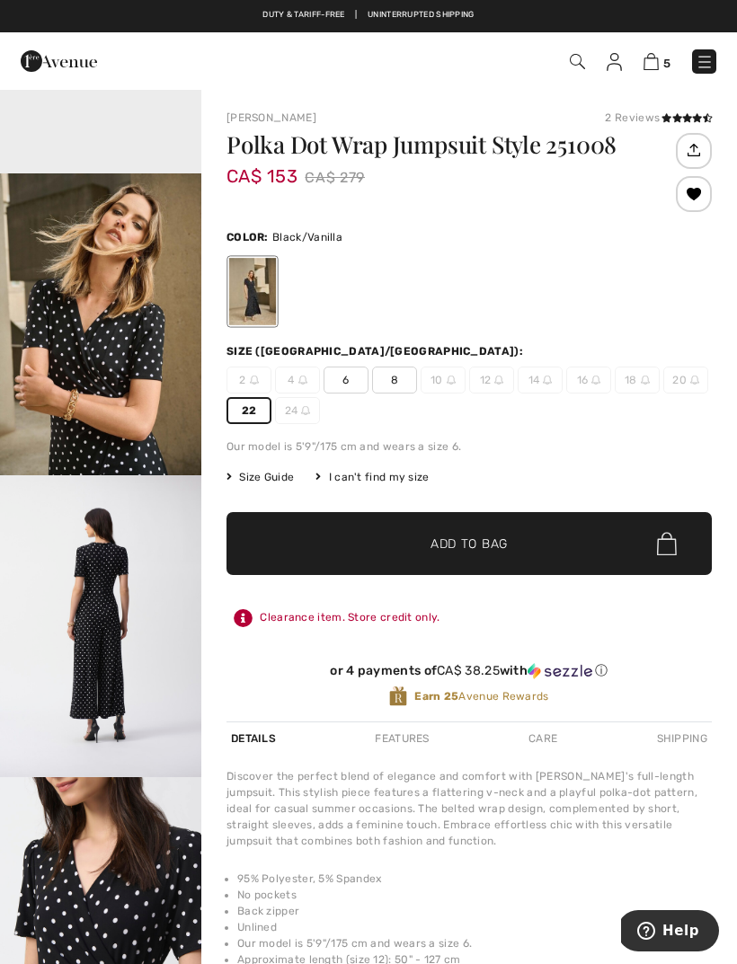
click at [732, 621] on div "[PERSON_NAME] 2 Reviews 2 Reviews Polka Dot Wrap Jumpsuit Style 251008 CA$ 153 …" at bounding box center [468, 605] width 535 height 1034
click at [736, 498] on div "[PERSON_NAME] 2 Reviews 2 Reviews Polka Dot Wrap Jumpsuit Style 251008 CA$ 153 …" at bounding box center [468, 605] width 535 height 1034
